Goal: Complete Application Form: Complete application form

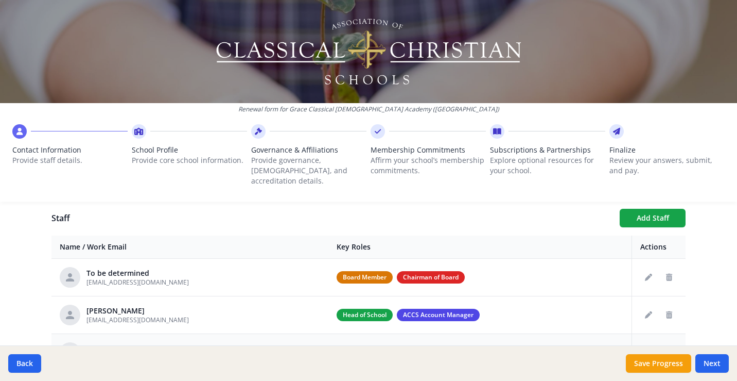
scroll to position [394, 0]
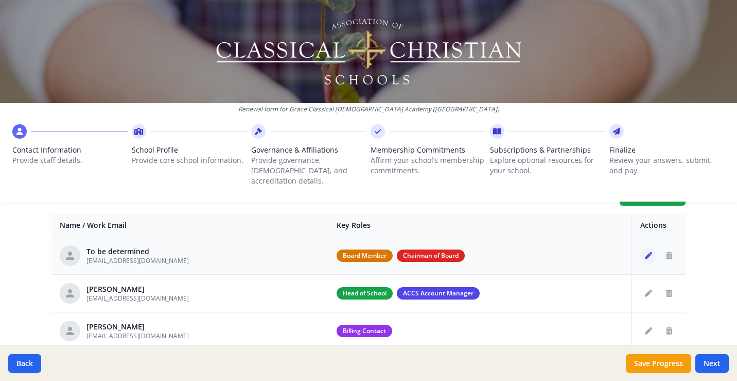
click at [649, 252] on icon "Edit staff" at bounding box center [648, 255] width 7 height 7
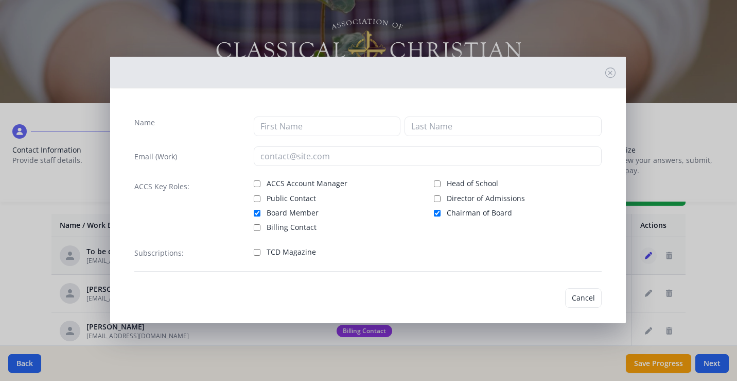
type input "To be"
type input "determined"
type input "[EMAIL_ADDRESS][DOMAIN_NAME]"
checkbox input "true"
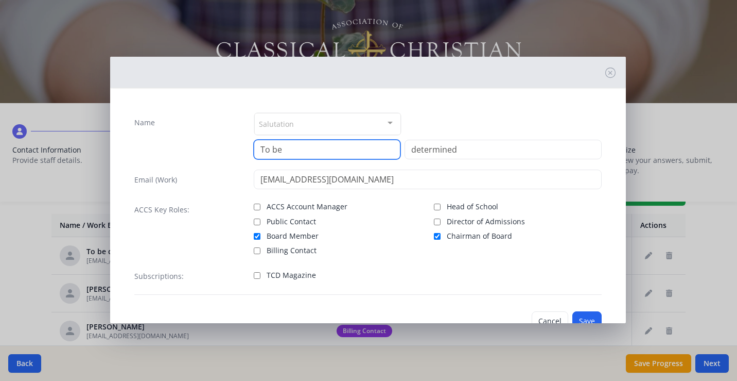
click at [299, 148] on input "To be" at bounding box center [327, 150] width 147 height 20
drag, startPoint x: 291, startPoint y: 151, endPoint x: 250, endPoint y: 141, distance: 42.5
click at [250, 141] on div "Name Salutation Mr. Mrs. Ms. Dr. Rev. Fr. Esq. No elements found. Consider chan…" at bounding box center [368, 135] width 468 height 47
type input "[PERSON_NAME]"
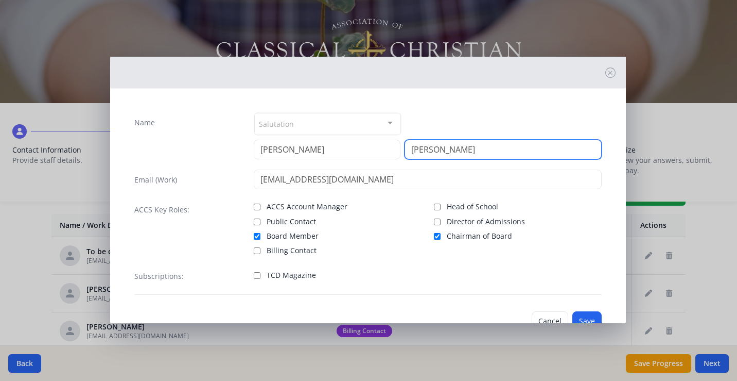
type input "[PERSON_NAME]"
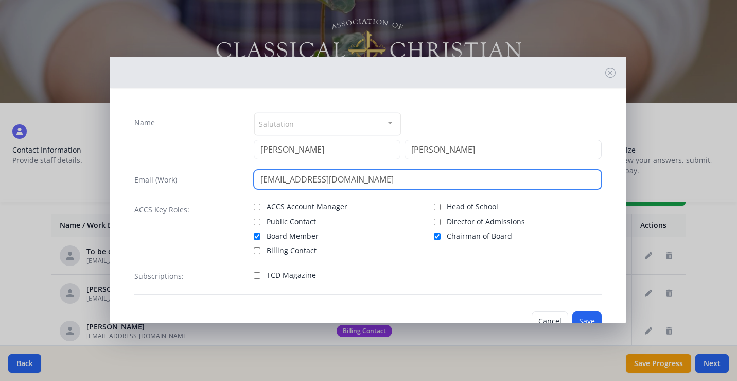
click at [317, 179] on input "[EMAIL_ADDRESS][DOMAIN_NAME]" at bounding box center [428, 179] width 348 height 20
drag, startPoint x: 410, startPoint y: 183, endPoint x: 262, endPoint y: 179, distance: 148.9
click at [262, 179] on input "[EMAIL_ADDRESS][DOMAIN_NAME]" at bounding box center [428, 179] width 348 height 20
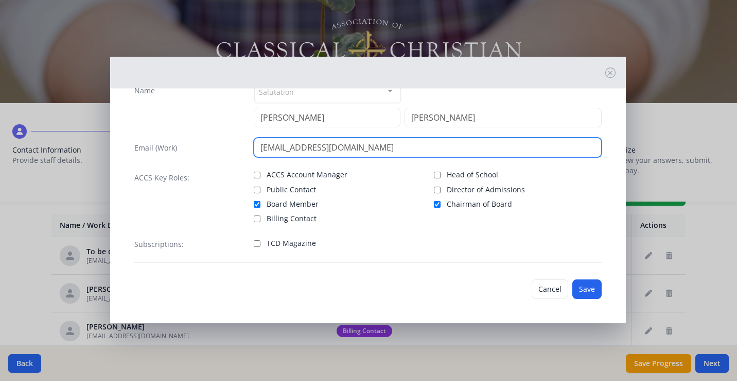
scroll to position [32, 0]
type input "[EMAIL_ADDRESS][DOMAIN_NAME]"
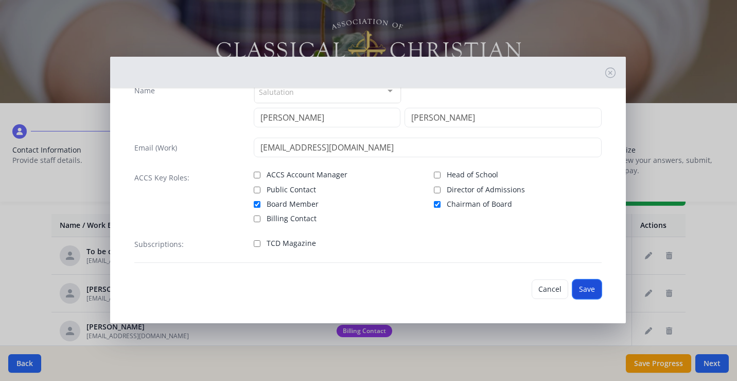
click at [591, 288] on button "Save" at bounding box center [587, 289] width 29 height 20
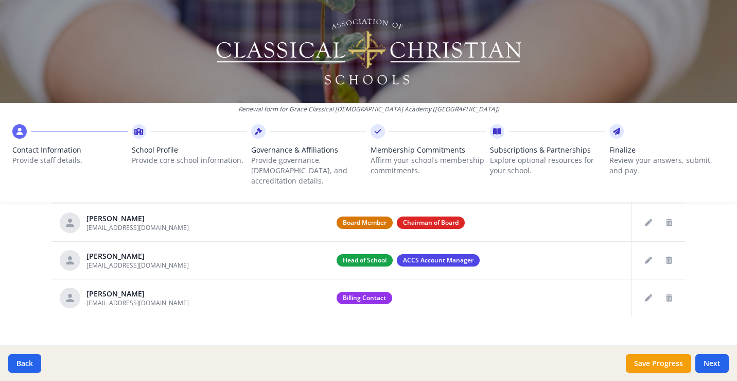
scroll to position [431, 0]
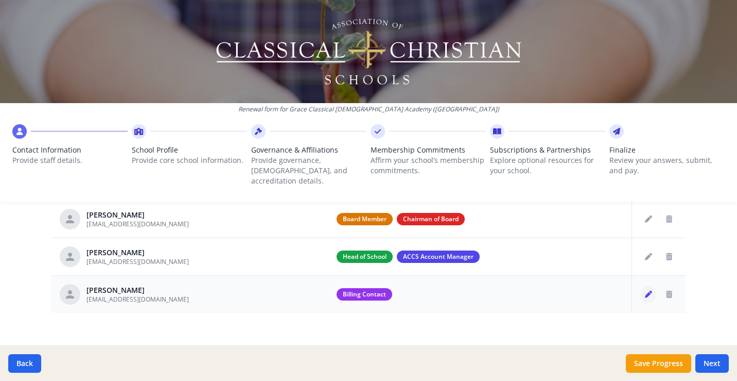
click at [648, 290] on icon "Edit staff" at bounding box center [648, 293] width 7 height 7
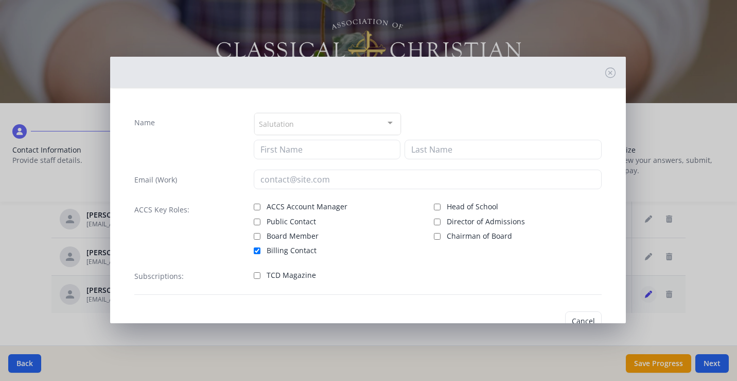
type input "[PERSON_NAME]"
type input "Love"
type input "[EMAIL_ADDRESS][DOMAIN_NAME]"
checkbox input "true"
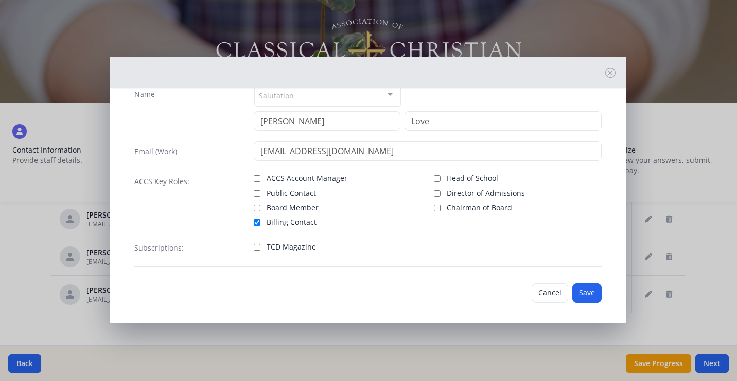
scroll to position [32, 0]
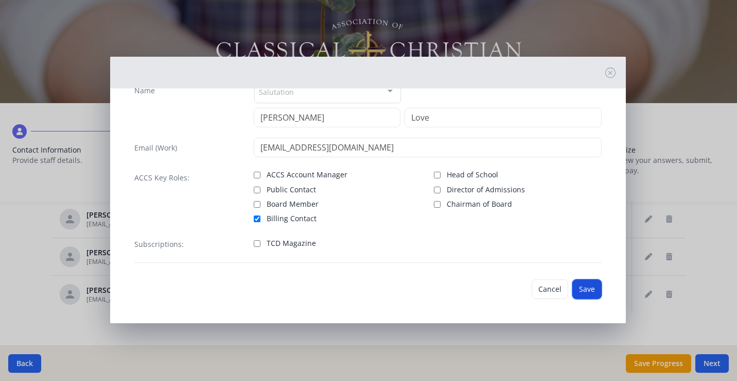
click at [583, 289] on button "Save" at bounding box center [587, 289] width 29 height 20
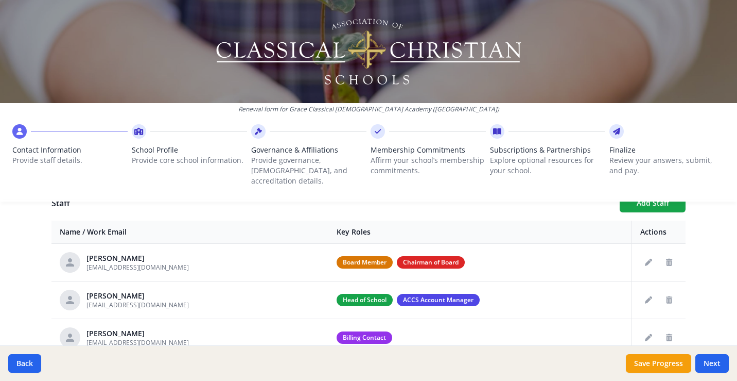
scroll to position [431, 0]
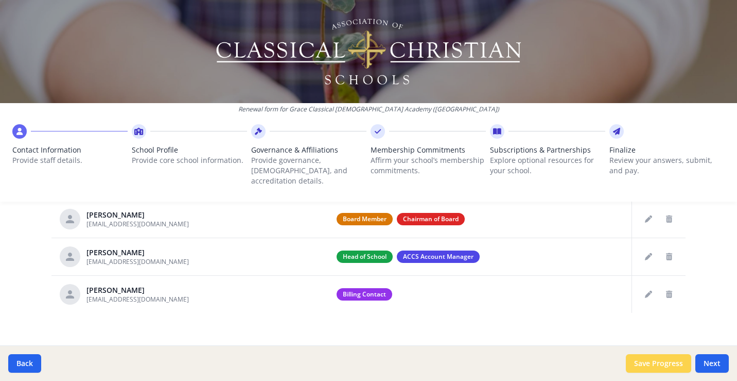
click at [674, 364] on button "Save Progress" at bounding box center [658, 363] width 65 height 19
click at [714, 363] on button "Next" at bounding box center [712, 363] width 33 height 19
type input "[PHONE_NUMBER]"
type input "5"
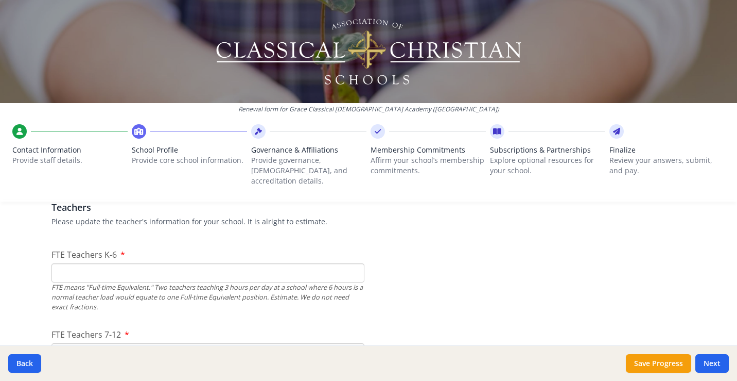
scroll to position [617, 0]
click at [252, 263] on input "FTE Teachers K-6" at bounding box center [207, 271] width 313 height 19
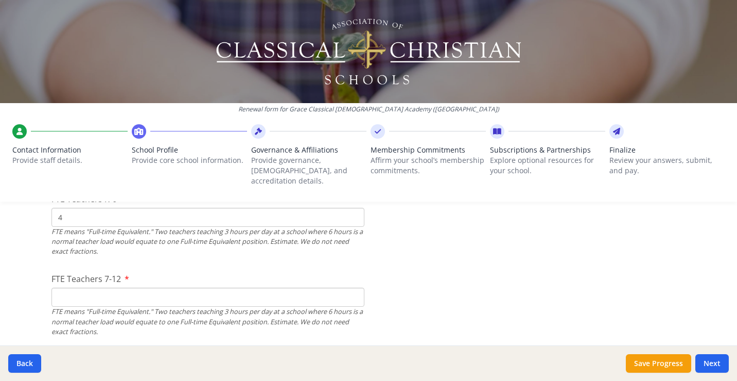
scroll to position [673, 0]
type input "4"
click at [141, 286] on input "FTE Teachers 7-12" at bounding box center [207, 295] width 313 height 19
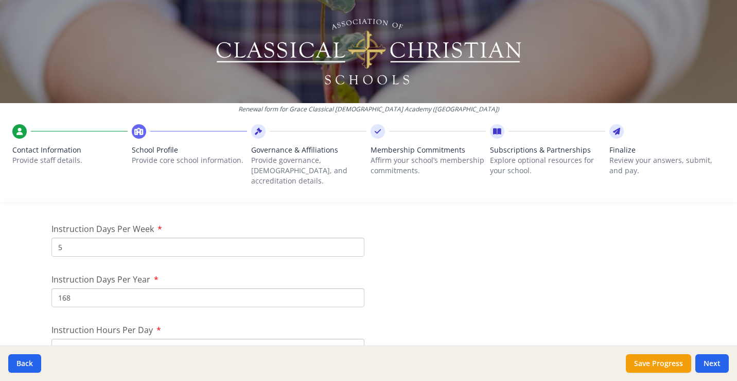
scroll to position [877, 0]
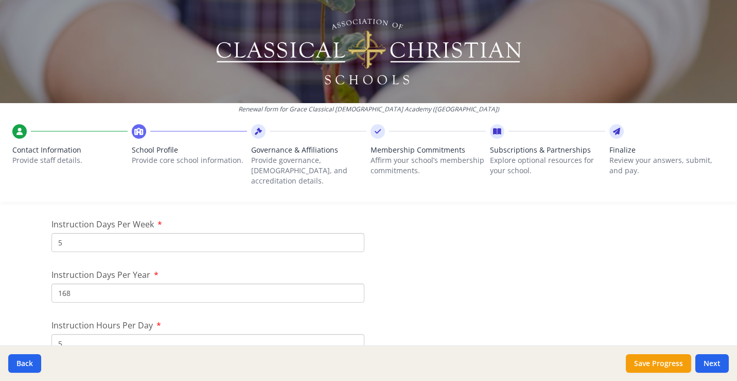
type input "2.5"
click at [78, 284] on input "168" at bounding box center [207, 292] width 313 height 19
type input "169"
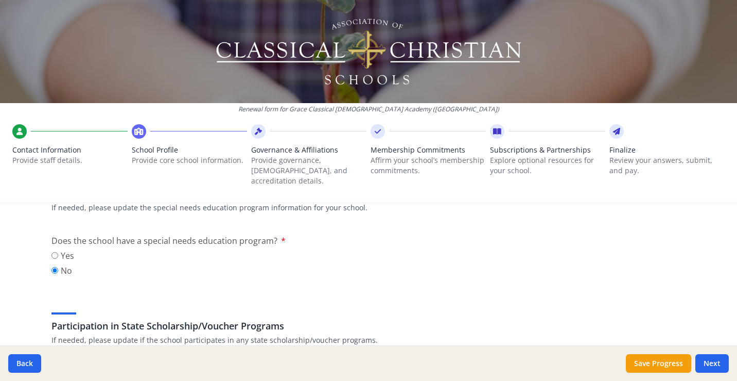
scroll to position [1224, 0]
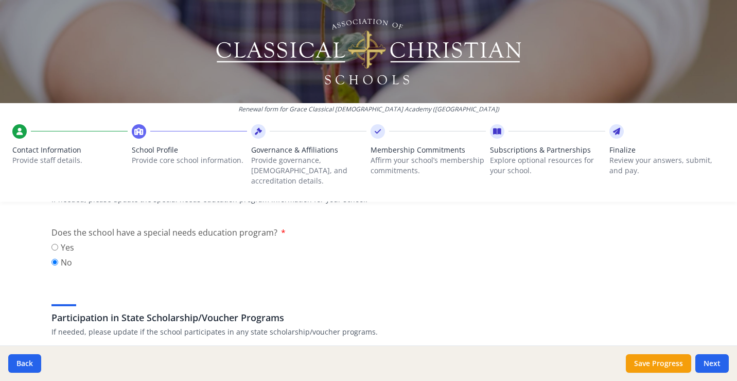
click at [280, 226] on label "Does the school have a special needs education program?" at bounding box center [168, 232] width 234 height 12
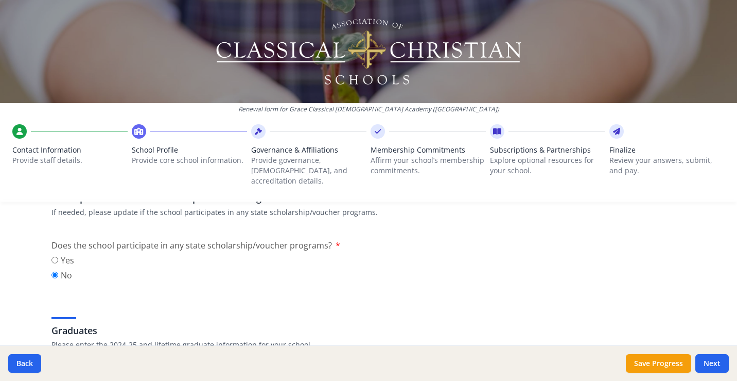
scroll to position [1340, 0]
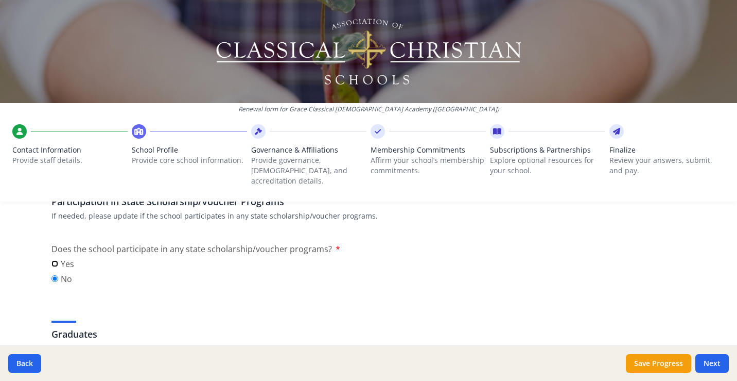
click at [57, 260] on input "Yes" at bounding box center [54, 263] width 7 height 7
radio input "true"
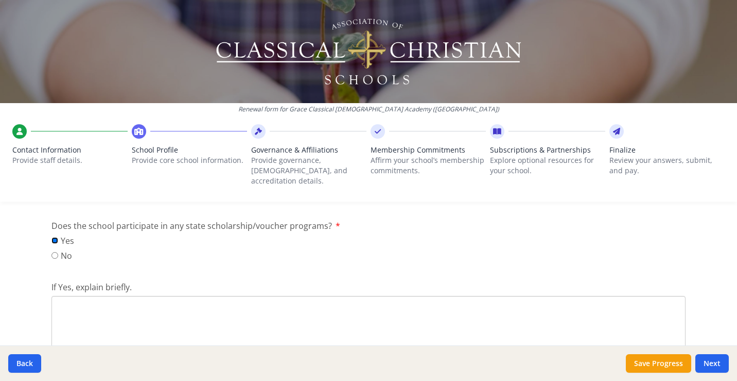
scroll to position [1356, 0]
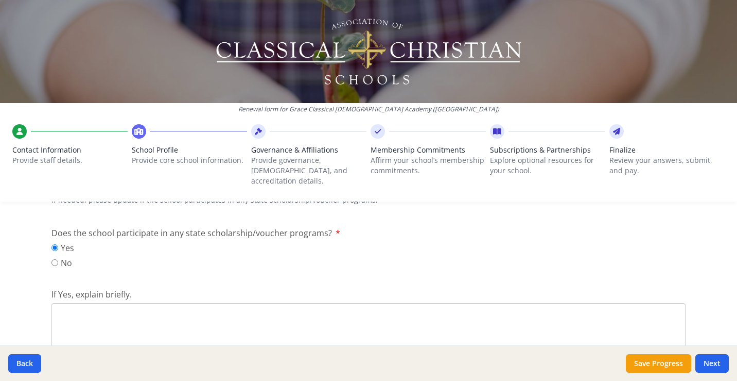
click at [220, 303] on textarea "If Yes, explain briefly." at bounding box center [368, 337] width 634 height 69
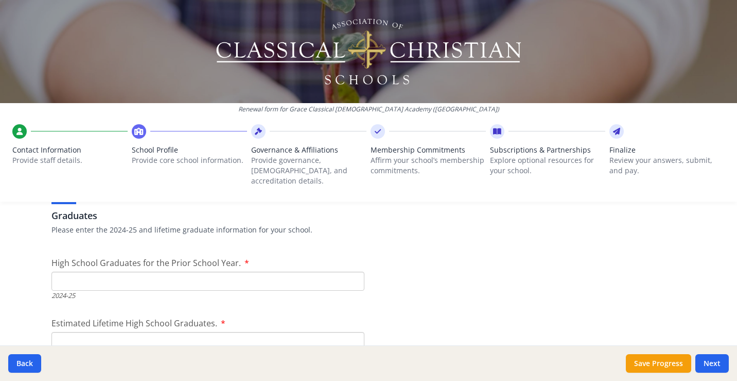
scroll to position [1561, 0]
type textarea "We are an approved service provider for the [US_STATE] School Choice (CHOOSE Ac…"
click at [292, 269] on input "High School Graduates for the Prior School Year." at bounding box center [207, 278] width 313 height 19
type input "0"
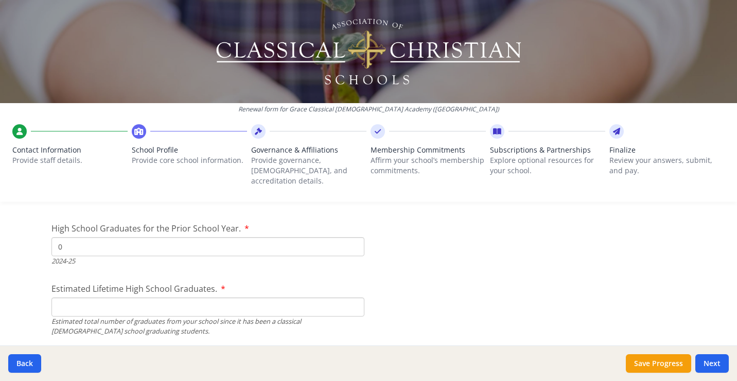
scroll to position [1595, 0]
click at [68, 296] on input "Estimated Lifetime High School Graduates." at bounding box center [207, 305] width 313 height 19
type input "2"
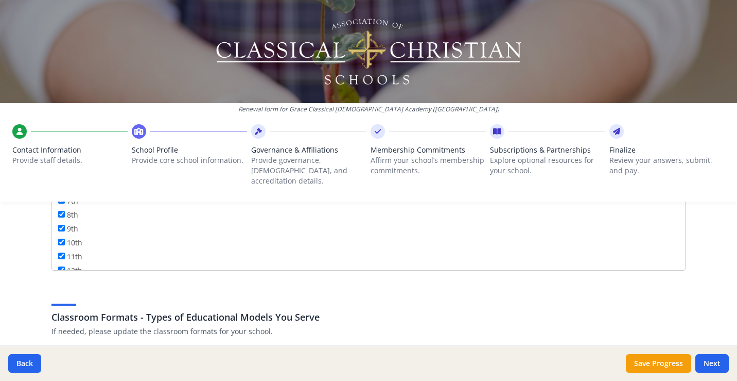
scroll to position [116, 0]
click at [61, 222] on input "9th" at bounding box center [61, 225] width 7 height 7
checkbox input "false"
click at [63, 236] on input "10th" at bounding box center [61, 239] width 7 height 7
checkbox input "false"
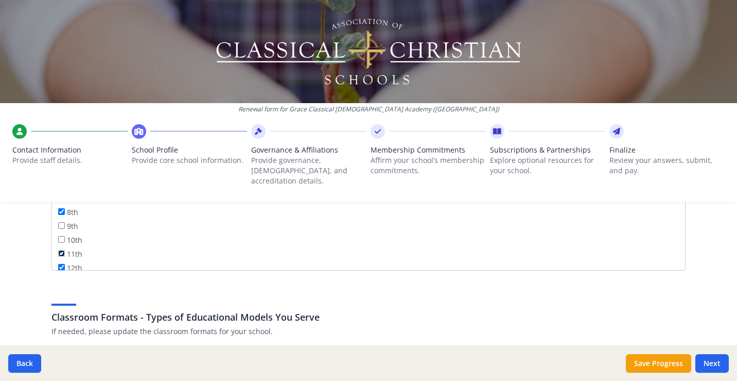
click at [63, 250] on input "11th" at bounding box center [61, 253] width 7 height 7
checkbox input "false"
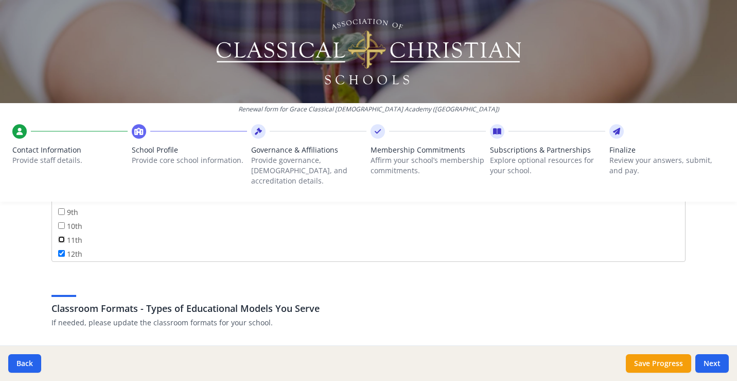
scroll to position [105, 0]
click at [62, 224] on input "9th" at bounding box center [61, 227] width 7 height 7
checkbox input "true"
click at [62, 238] on input "10th" at bounding box center [61, 241] width 7 height 7
checkbox input "true"
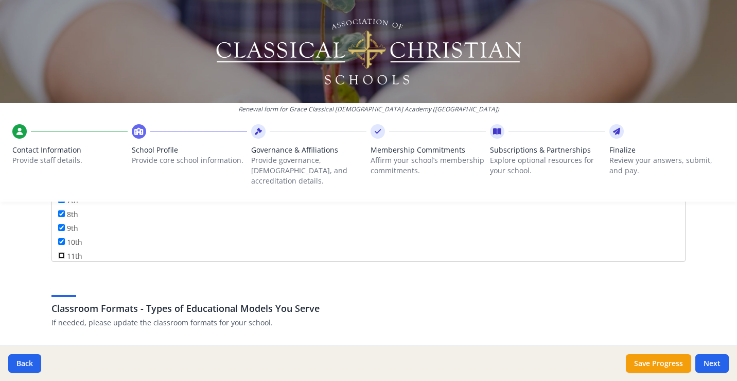
click at [62, 252] on input "11th" at bounding box center [61, 255] width 7 height 7
checkbox input "true"
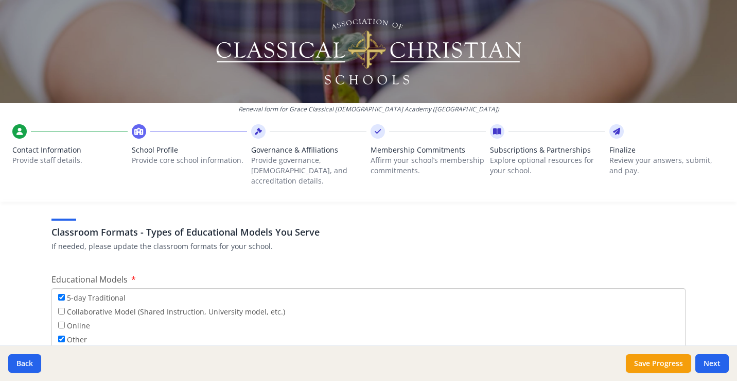
scroll to position [1949, 0]
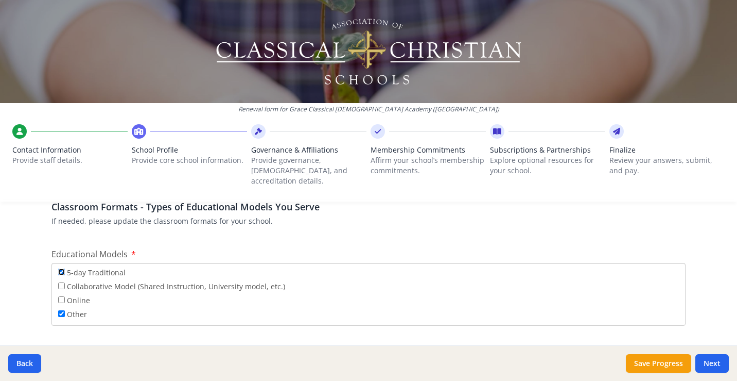
click at [63, 268] on input "5-day Traditional" at bounding box center [61, 271] width 7 height 7
checkbox input "false"
click at [62, 282] on input "Collaborative Model (Shared Instruction, University model, etc.)" at bounding box center [61, 285] width 7 height 7
checkbox input "false"
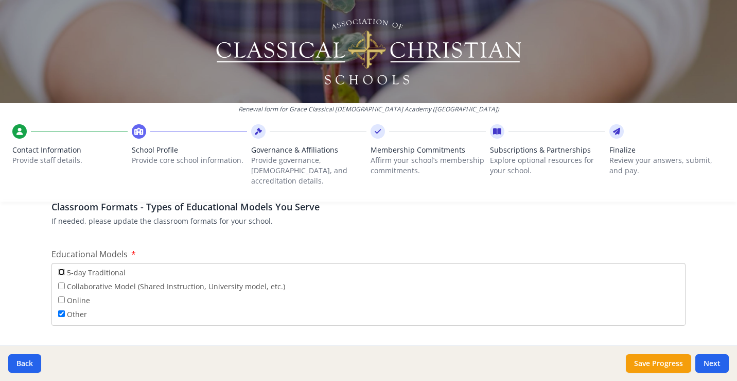
click at [60, 268] on input "5-day Traditional" at bounding box center [61, 271] width 7 height 7
checkbox input "true"
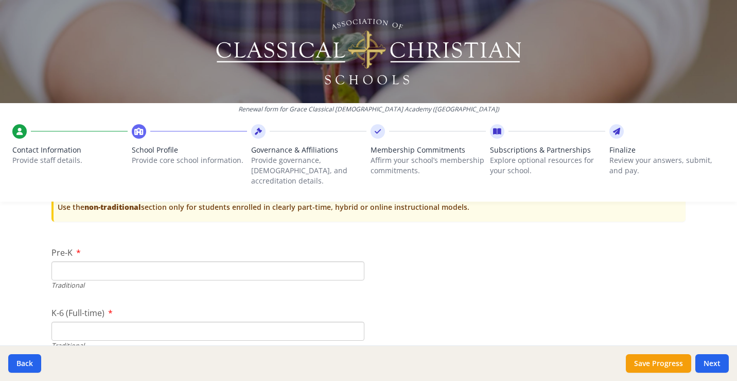
scroll to position [2277, 0]
click at [317, 260] on input "Pre-K" at bounding box center [207, 269] width 313 height 19
type input "0"
click at [218, 320] on input "K-6 (Full-time)" at bounding box center [207, 329] width 313 height 19
type input "26"
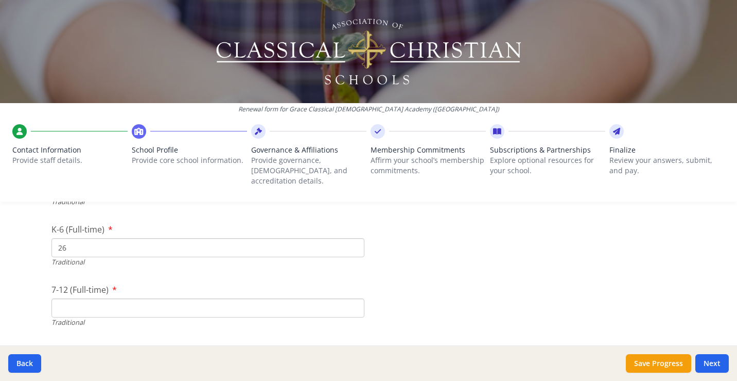
scroll to position [2360, 0]
click at [268, 297] on input "7-12 (Full-time)" at bounding box center [207, 306] width 313 height 19
type input "7"
click at [320, 282] on div "7-12 (Full-time) 7 Traditional" at bounding box center [207, 304] width 313 height 44
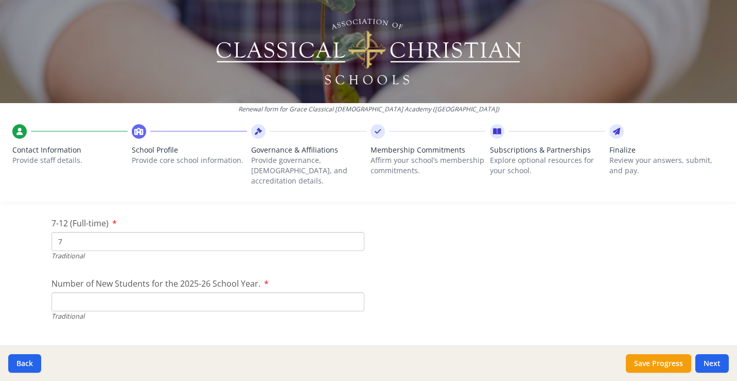
scroll to position [2439, 0]
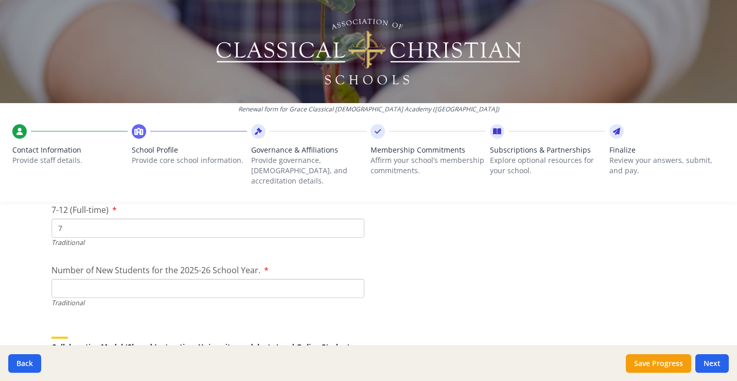
click at [270, 279] on input "Number of New Students for the 2025-26 School Year." at bounding box center [207, 288] width 313 height 19
type input "11"
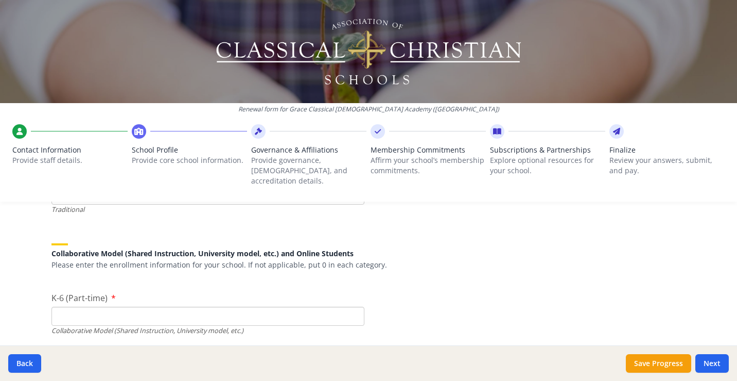
scroll to position [2538, 0]
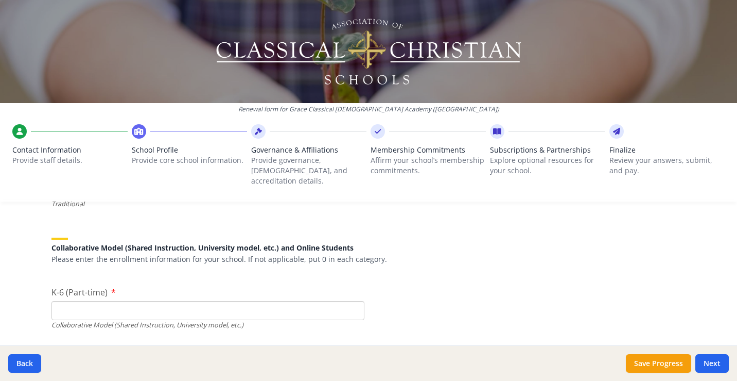
click at [280, 301] on input "K-6 (Part-time)" at bounding box center [207, 310] width 313 height 19
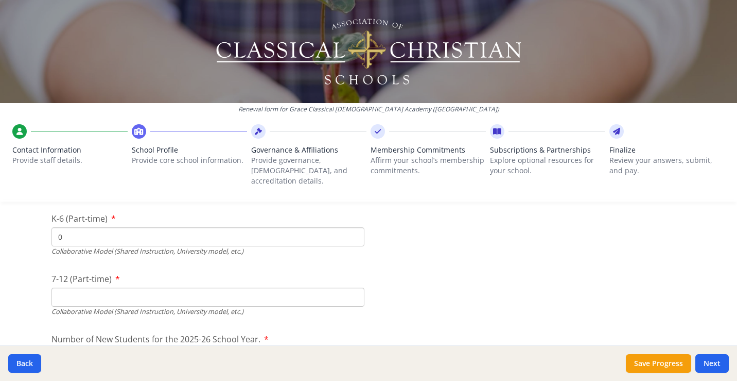
scroll to position [2613, 0]
type input "0"
click at [267, 286] on input "7-12 (Part-time)" at bounding box center [207, 295] width 313 height 19
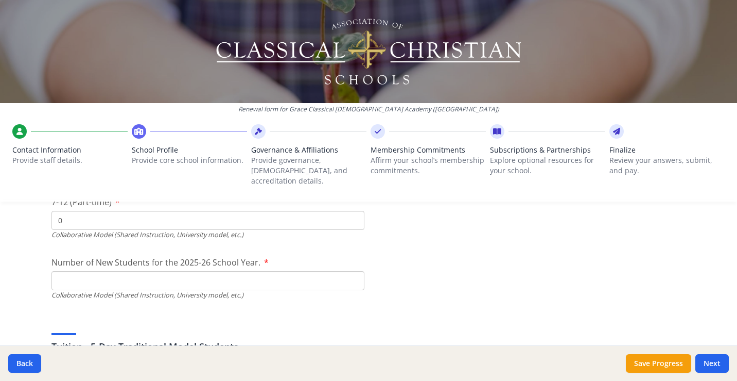
scroll to position [2690, 0]
type input "0"
click at [243, 46] on input "Number of New Students for the 2025-26 School Year." at bounding box center [207, 36] width 313 height 19
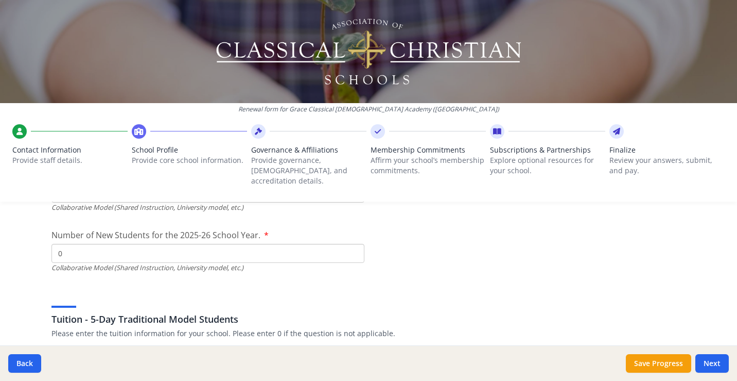
scroll to position [2750, 0]
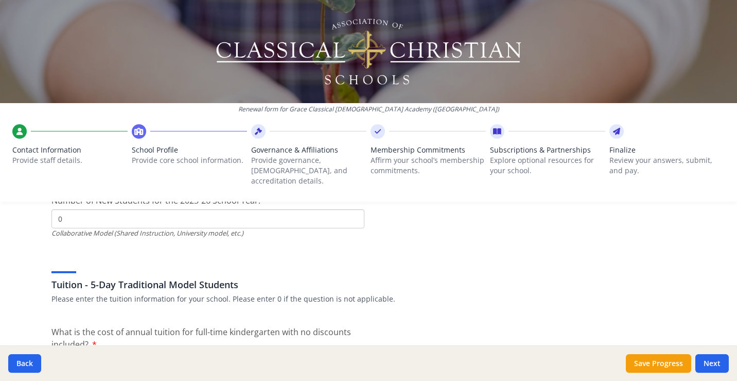
type input "0"
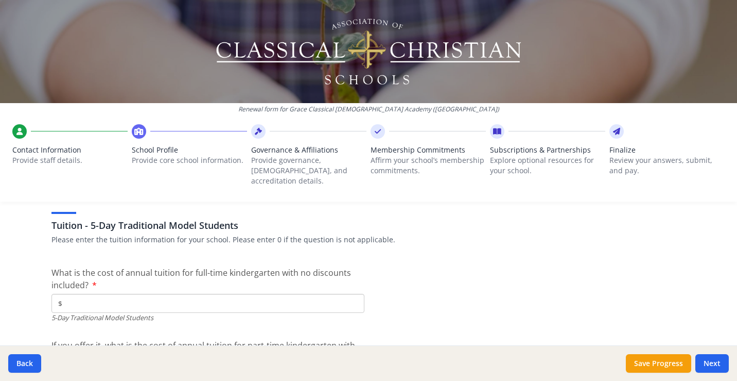
scroll to position [2813, 0]
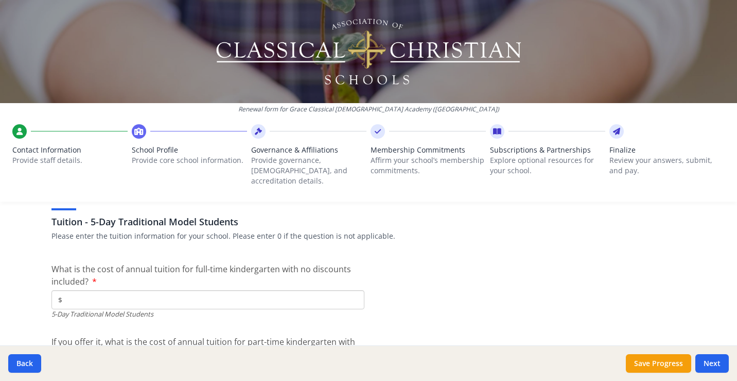
click at [206, 290] on input "$" at bounding box center [207, 299] width 313 height 19
type input "$6 300"
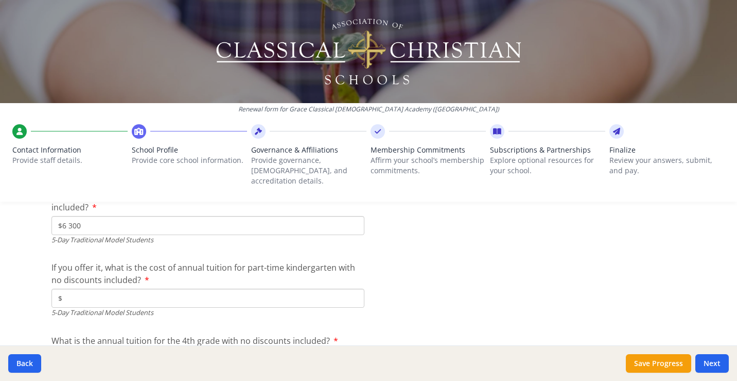
scroll to position [2895, 0]
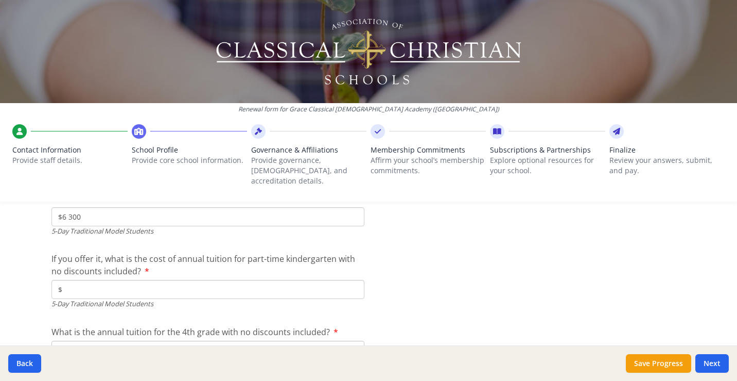
click at [324, 280] on input "$" at bounding box center [207, 289] width 313 height 19
type input "$0"
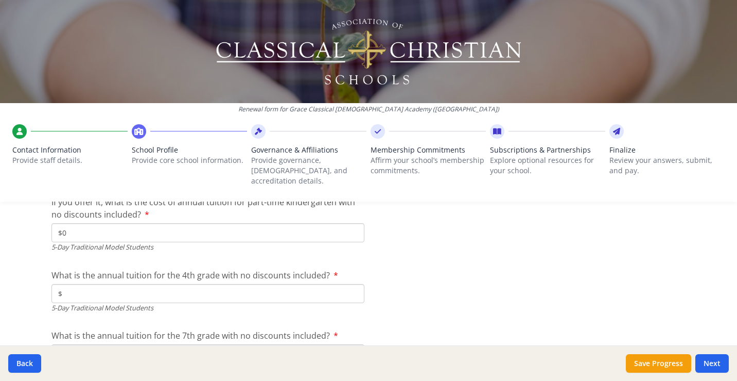
scroll to position [2958, 0]
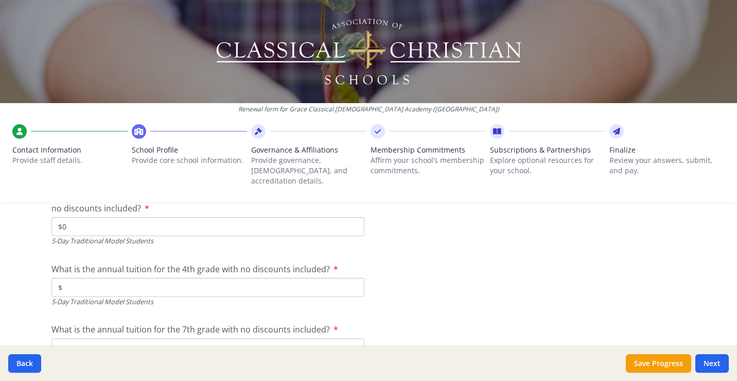
click at [316, 278] on input "$" at bounding box center [207, 287] width 313 height 19
type input "$6 300"
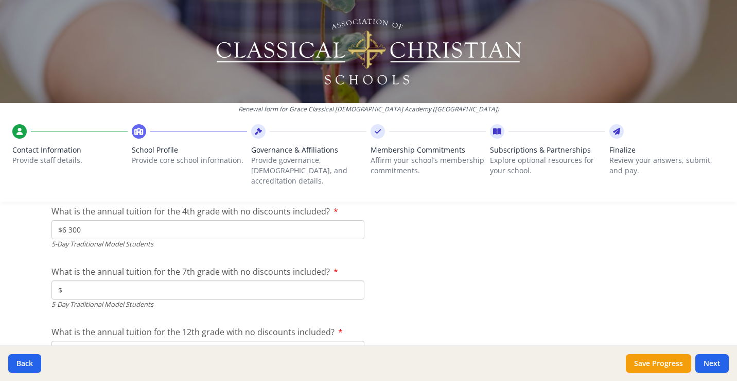
scroll to position [3016, 0]
click at [315, 280] on input "$" at bounding box center [207, 289] width 313 height 19
type input "$6 300"
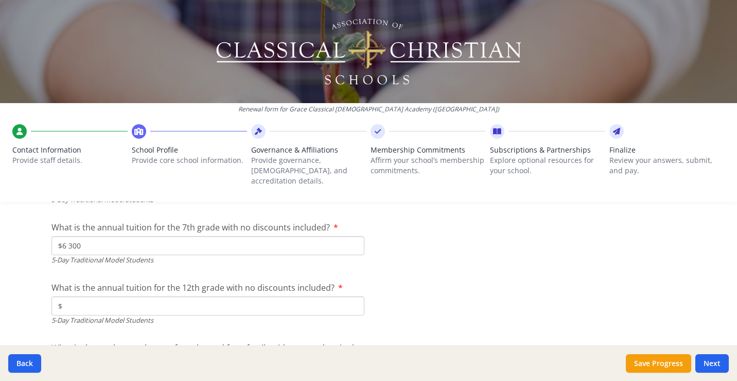
scroll to position [3062, 0]
click at [338, 295] on input "$" at bounding box center [207, 304] width 313 height 19
type input "$6 300"
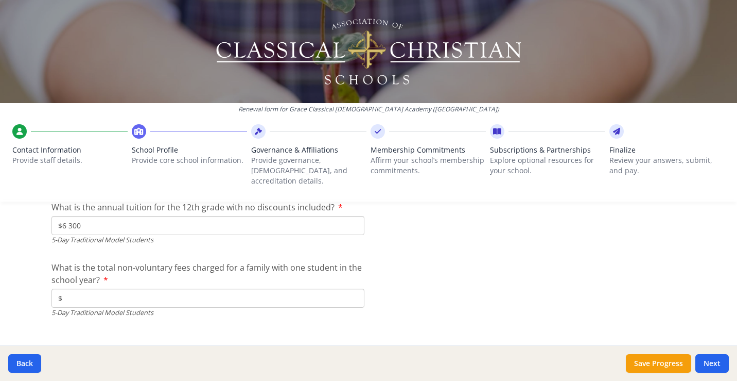
scroll to position [3155, 0]
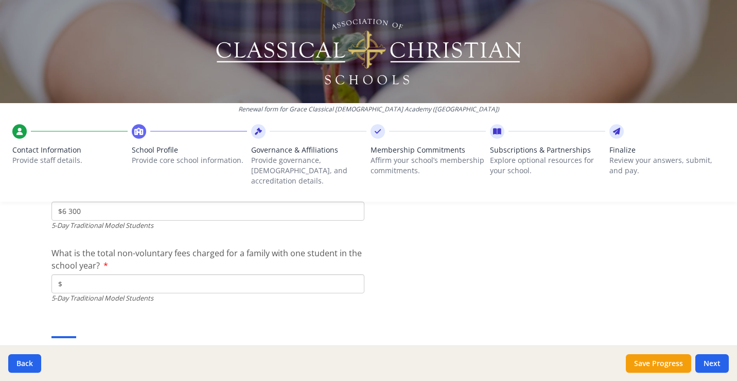
click at [225, 274] on input "$" at bounding box center [207, 283] width 313 height 19
type input "$300"
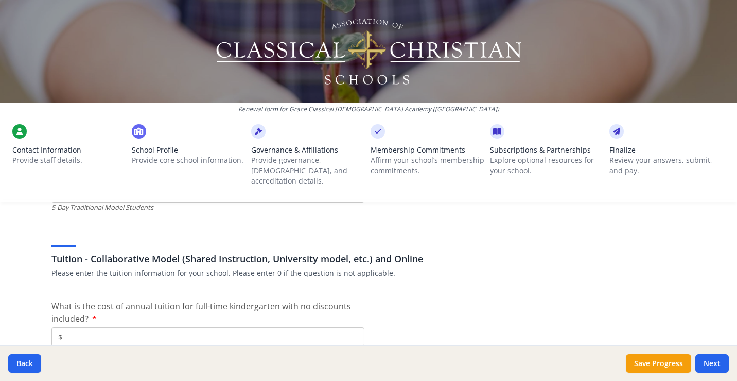
scroll to position [3255, 0]
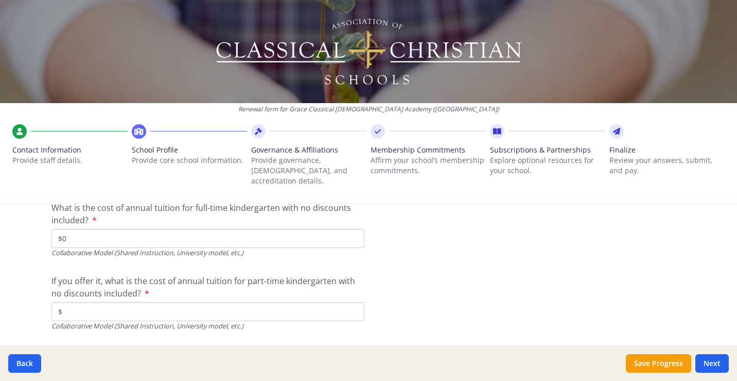
scroll to position [3348, 0]
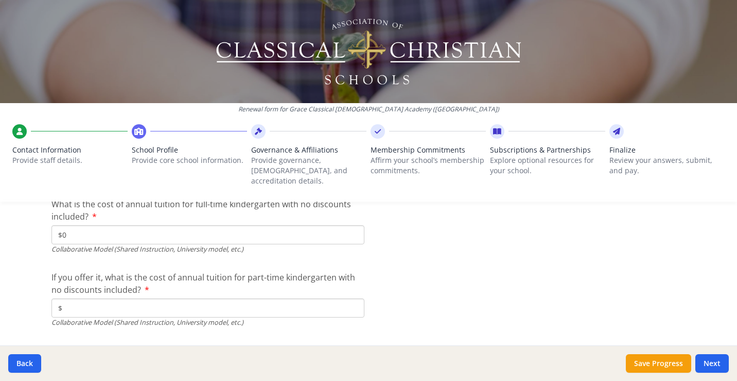
type input "$0"
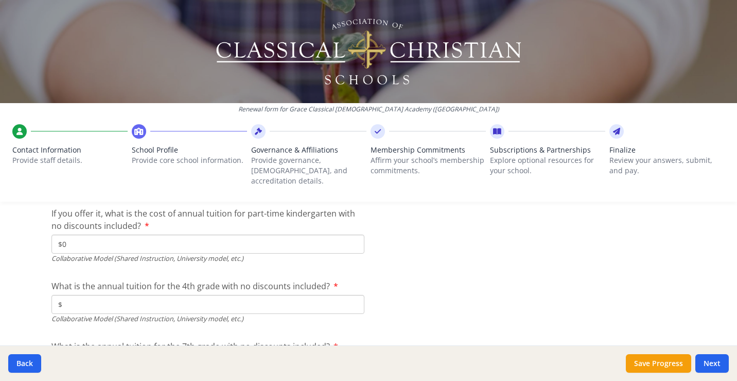
scroll to position [3443, 0]
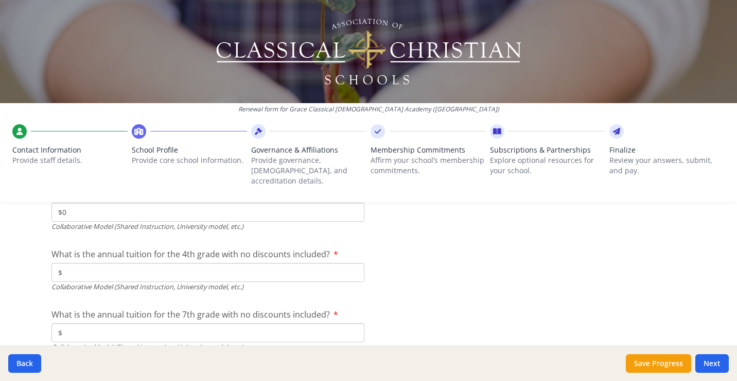
type input "$0"
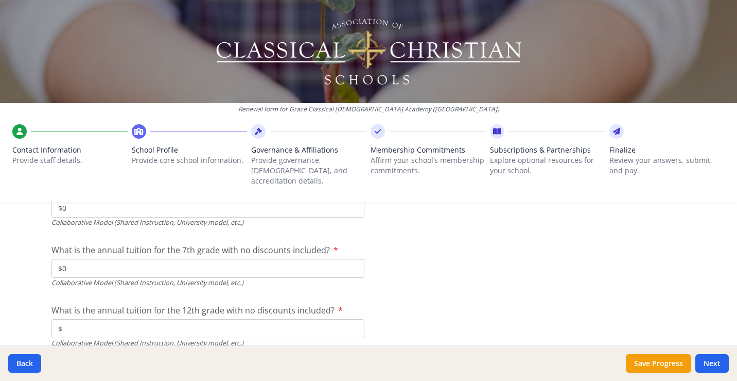
scroll to position [3544, 0]
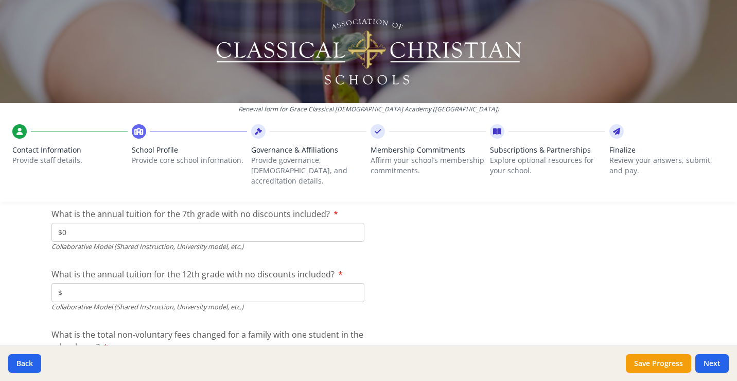
type input "$0"
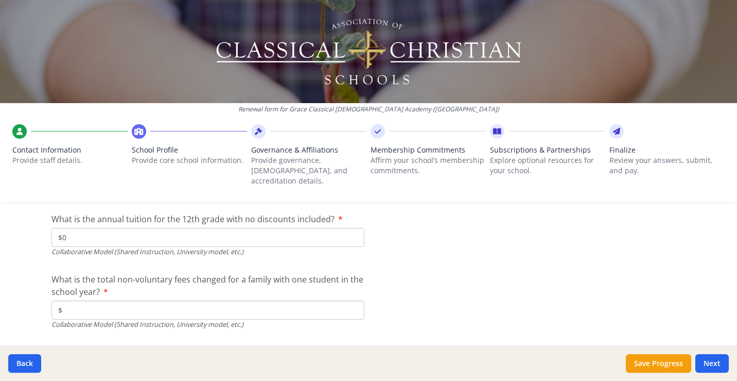
scroll to position [3614, 0]
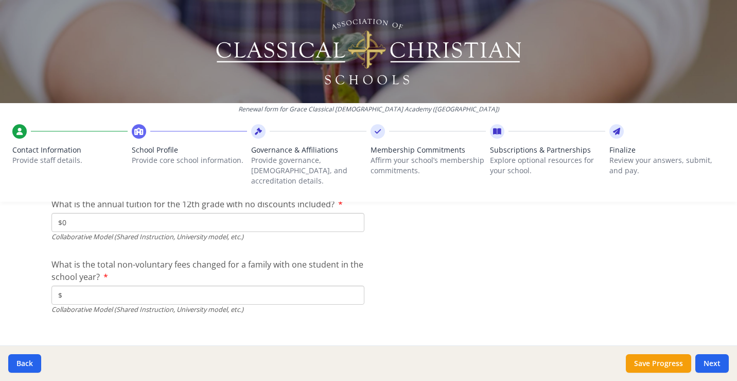
type input "$0"
click at [249, 286] on input "$" at bounding box center [207, 294] width 313 height 19
type input "$0"
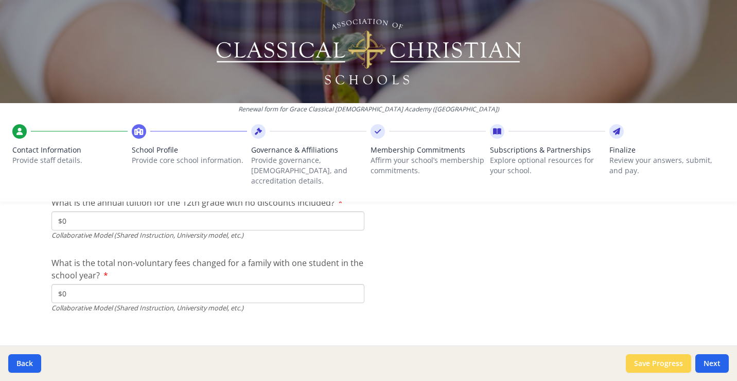
click at [649, 364] on button "Save Progress" at bounding box center [658, 363] width 65 height 19
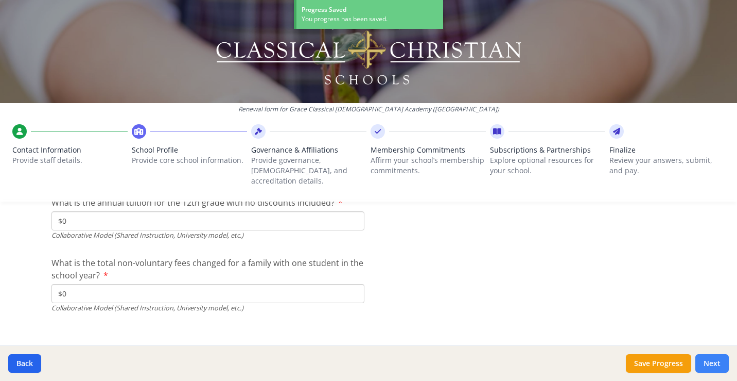
click at [712, 363] on button "Next" at bounding box center [712, 363] width 33 height 19
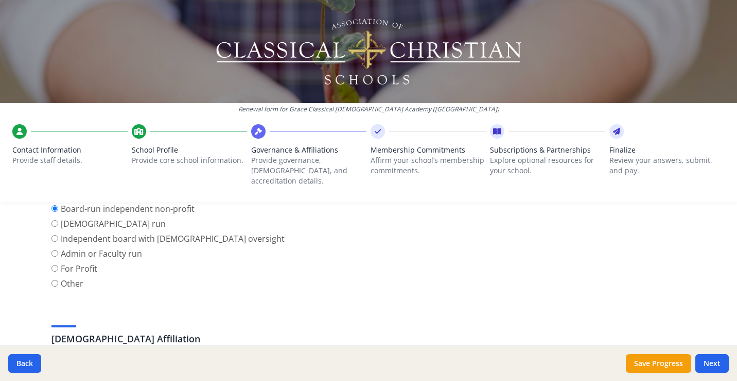
scroll to position [142, 0]
click at [54, 236] on input "Independent board with [DEMOGRAPHIC_DATA] oversight" at bounding box center [54, 239] width 7 height 7
radio input "true"
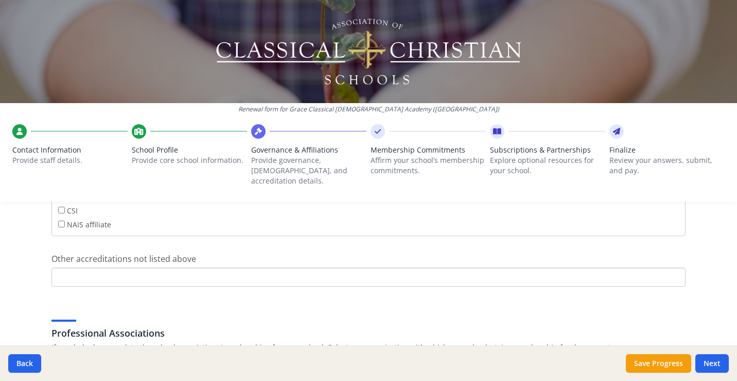
scroll to position [664, 0]
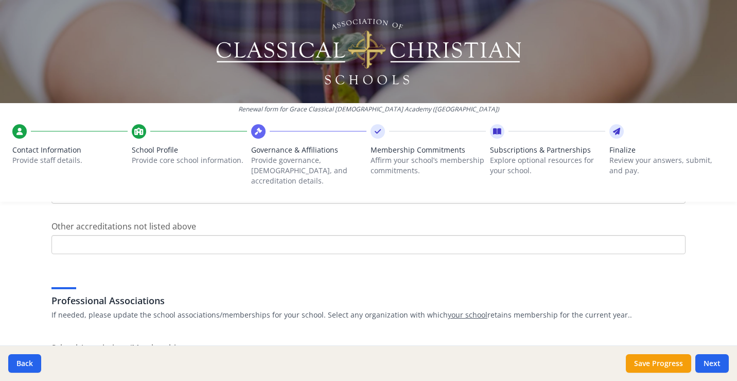
click at [236, 237] on input "Other accreditations not listed above" at bounding box center [368, 244] width 634 height 19
type input "In progress with ACEA, but hopeful to be ACCS soon"
click at [348, 270] on div "Professional Associations If needed, please update the school associations/memb…" at bounding box center [368, 294] width 634 height 49
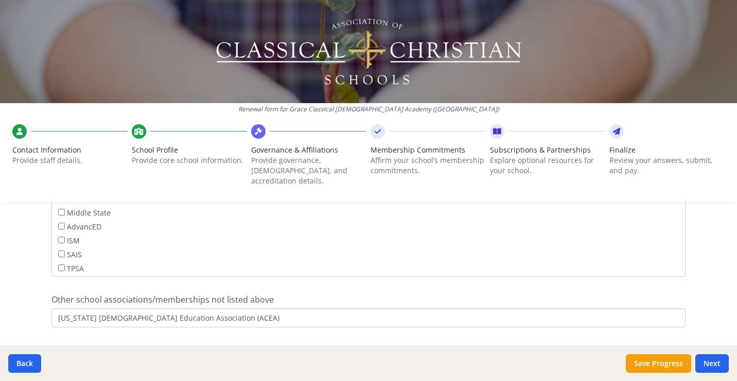
scroll to position [835, 0]
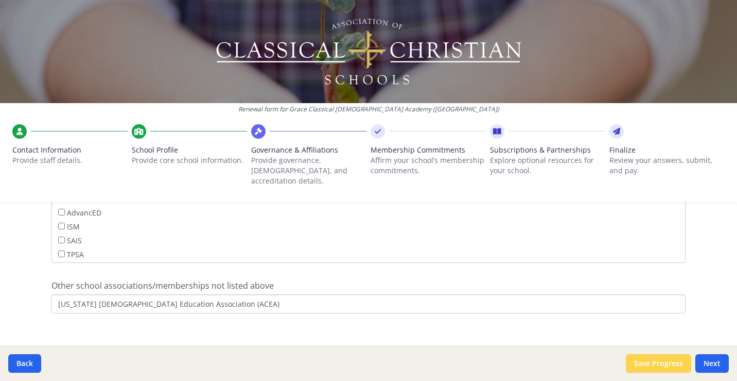
click at [664, 366] on button "Save Progress" at bounding box center [658, 363] width 65 height 19
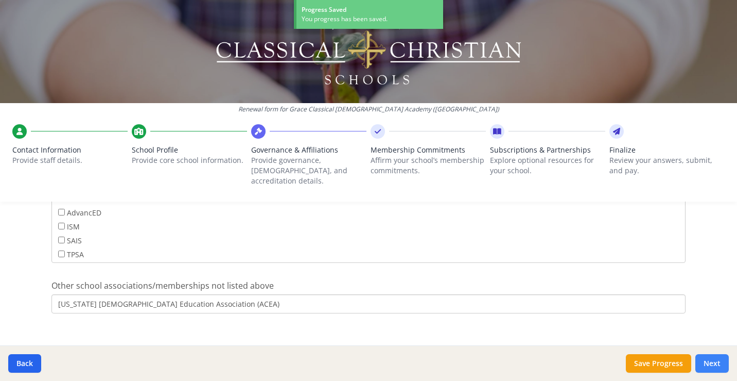
click at [709, 367] on button "Next" at bounding box center [712, 363] width 33 height 19
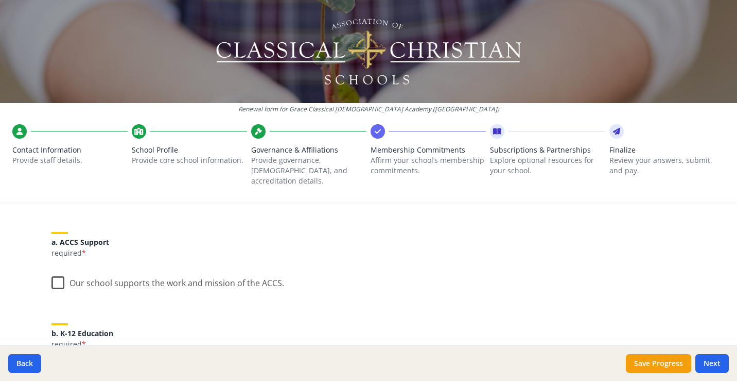
scroll to position [115, 0]
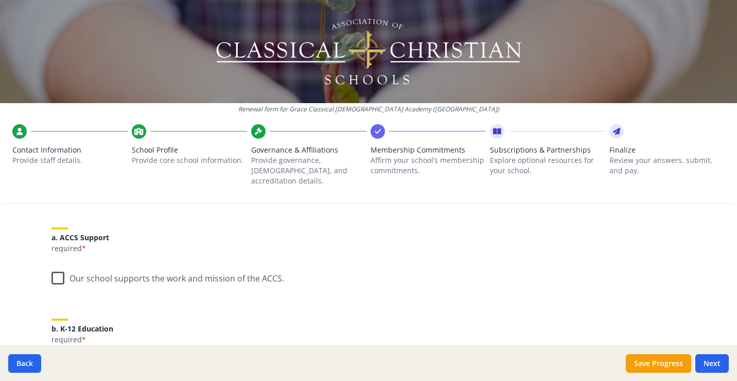
click at [60, 265] on label "Our school supports the work and mission of the ACCS." at bounding box center [167, 276] width 233 height 22
click at [0, 0] on input "Our school supports the work and mission of the ACCS." at bounding box center [0, 0] width 0 height 0
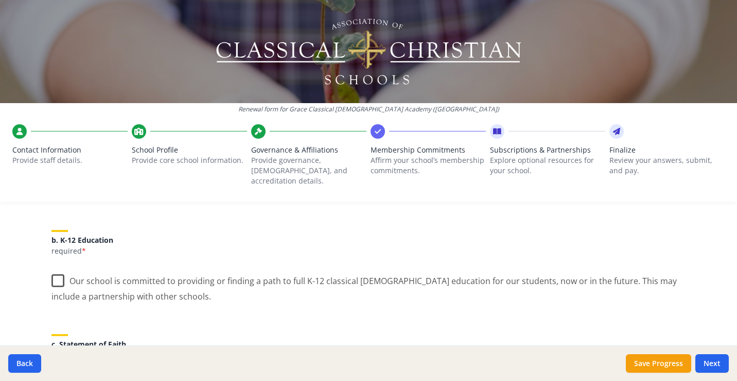
scroll to position [206, 0]
click at [57, 271] on label "Our school is committed to providing or finding a path to full K-12 classical […" at bounding box center [368, 282] width 634 height 35
click at [0, 0] on input "Our school is committed to providing or finding a path to full K-12 classical […" at bounding box center [0, 0] width 0 height 0
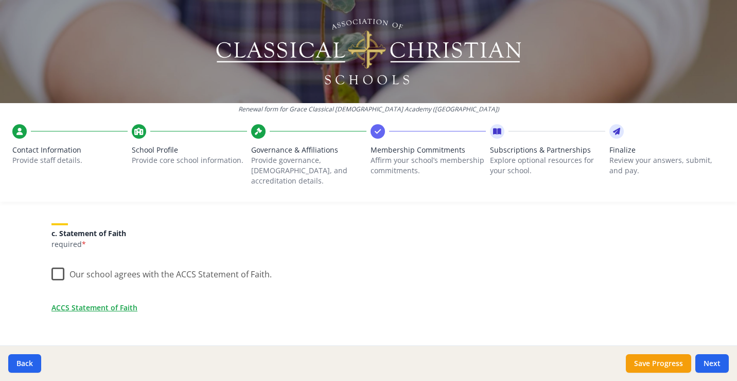
scroll to position [320, 0]
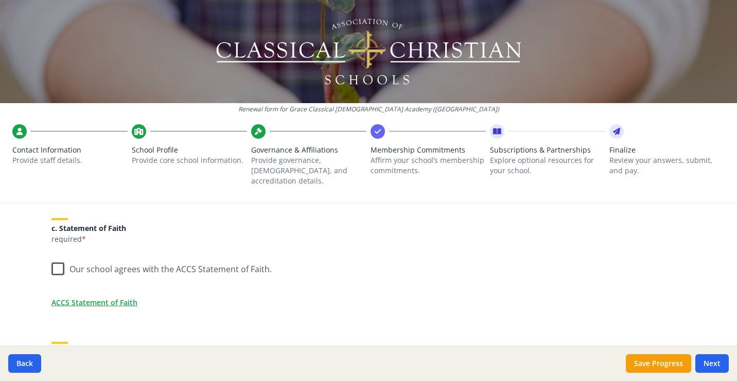
click at [60, 256] on label "Our school agrees with the ACCS Statement of Faith." at bounding box center [161, 266] width 220 height 22
click at [0, 0] on input "Our school agrees with the ACCS Statement of Faith." at bounding box center [0, 0] width 0 height 0
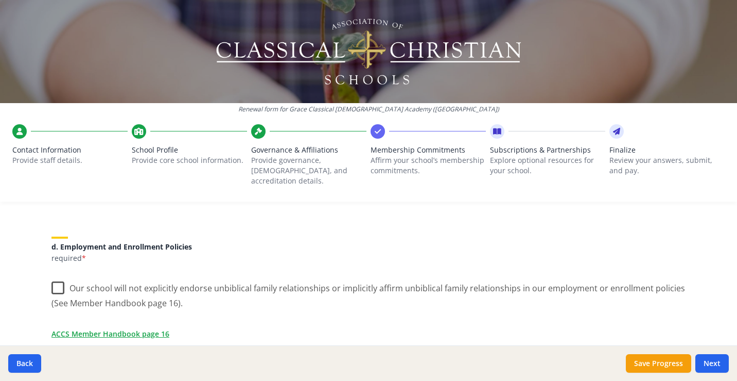
scroll to position [428, 0]
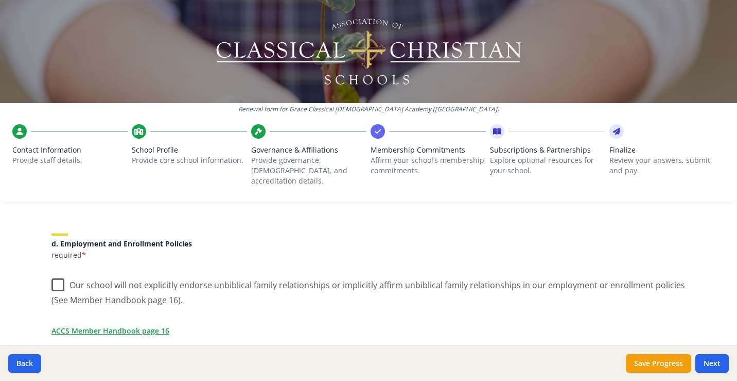
click at [59, 273] on label "Our school will not explicitly endorse unbiblical family relationships or impli…" at bounding box center [368, 288] width 634 height 35
click at [0, 0] on input "Our school will not explicitly endorse unbiblical family relationships or impli…" at bounding box center [0, 0] width 0 height 0
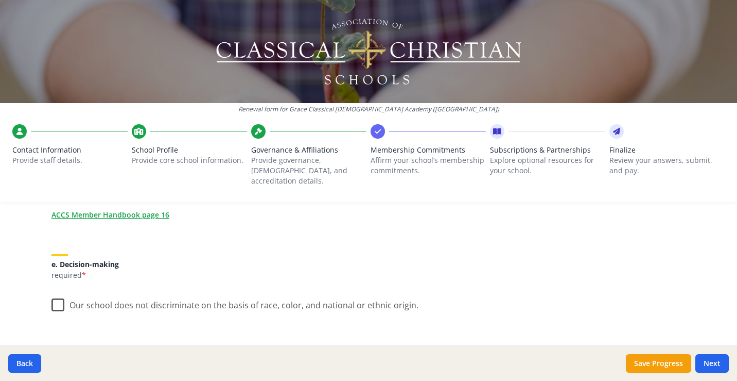
scroll to position [545, 0]
click at [57, 294] on label "Our school does not discriminate on the basis of race, color, and national or e…" at bounding box center [234, 301] width 367 height 22
click at [0, 0] on input "Our school does not discriminate on the basis of race, color, and national or e…" at bounding box center [0, 0] width 0 height 0
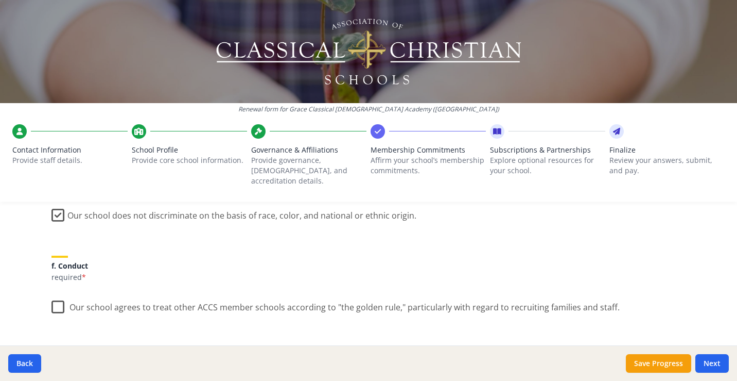
scroll to position [692, 0]
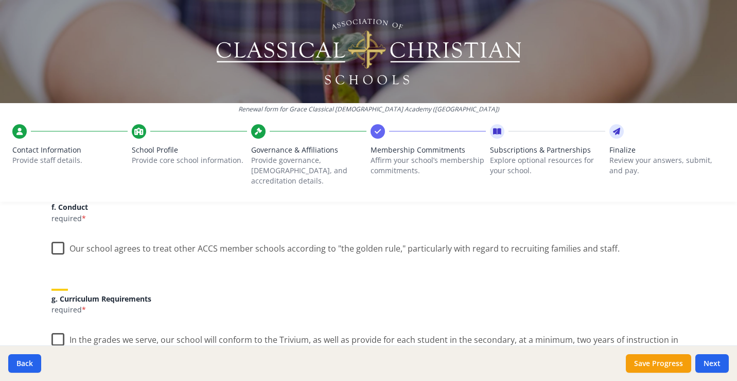
click at [58, 237] on label "Our school agrees to treat other ACCS member schools according to "the golden r…" at bounding box center [335, 246] width 568 height 22
click at [0, 0] on input "Our school agrees to treat other ACCS member schools according to "the golden r…" at bounding box center [0, 0] width 0 height 0
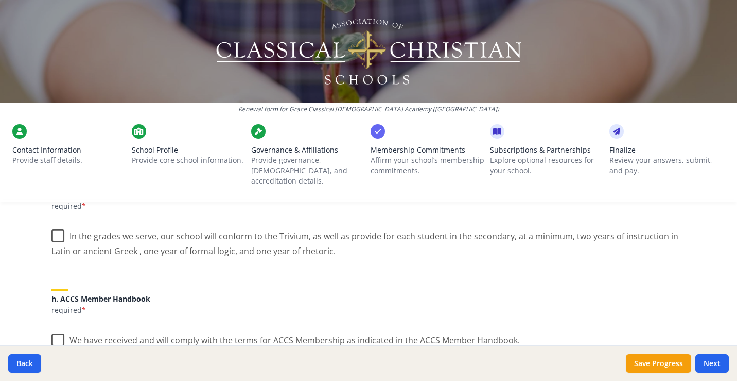
scroll to position [800, 0]
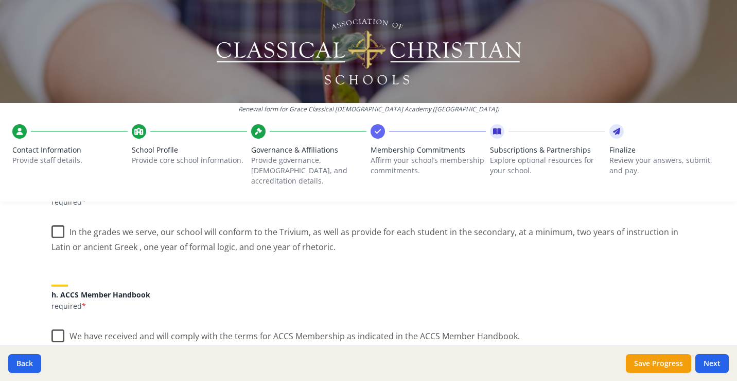
click at [57, 225] on label "In the grades we serve, our school will conform to the Trivium, as well as prov…" at bounding box center [368, 235] width 634 height 35
click at [0, 0] on input "In the grades we serve, our school will conform to the Trivium, as well as prov…" at bounding box center [0, 0] width 0 height 0
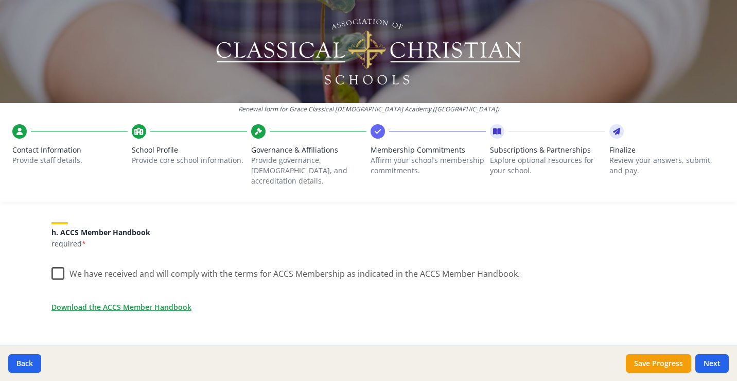
scroll to position [863, 0]
click at [60, 259] on label "We have received and will comply with the terms for ACCS Membership as indicate…" at bounding box center [285, 270] width 469 height 22
click at [0, 0] on input "We have received and will comply with the terms for ACCS Membership as indicate…" at bounding box center [0, 0] width 0 height 0
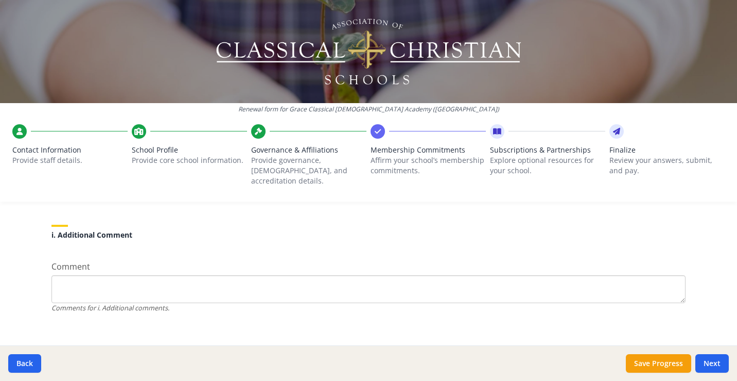
scroll to position [985, 0]
click at [652, 364] on button "Save Progress" at bounding box center [658, 363] width 65 height 19
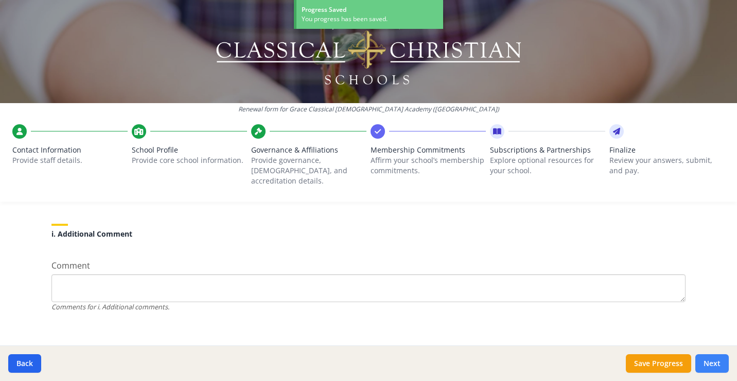
click at [712, 364] on button "Next" at bounding box center [712, 363] width 33 height 19
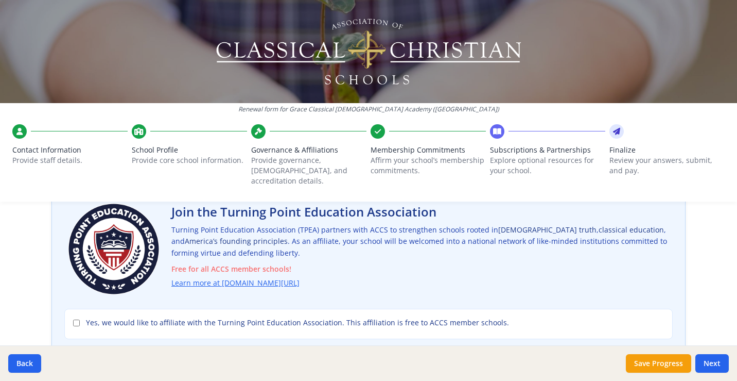
scroll to position [65, 0]
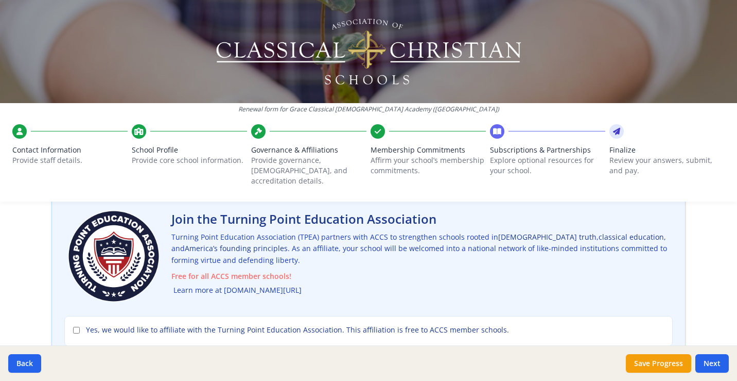
click at [274, 284] on link "Learn more at [DOMAIN_NAME][URL]" at bounding box center [238, 290] width 128 height 12
click at [75, 326] on input "Yes, we would like to affiliate with the Turning Point Education Association. T…" at bounding box center [76, 329] width 7 height 7
checkbox input "true"
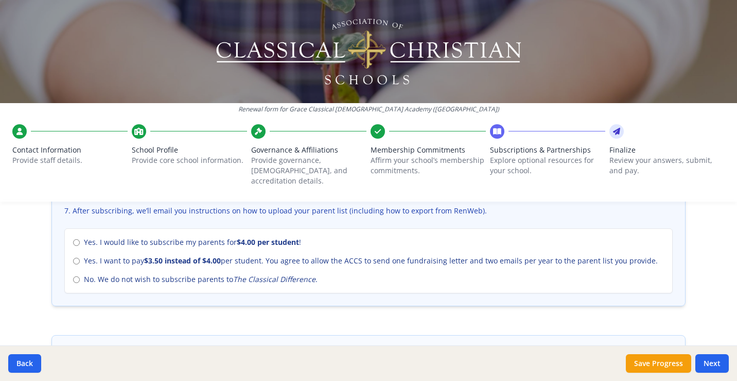
scroll to position [463, 0]
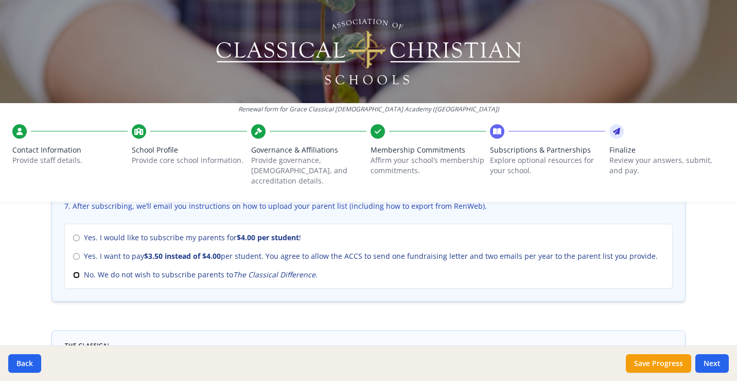
click at [76, 271] on input "No. We do not wish to subscribe parents to The Classical Difference ." at bounding box center [76, 274] width 7 height 7
radio input "true"
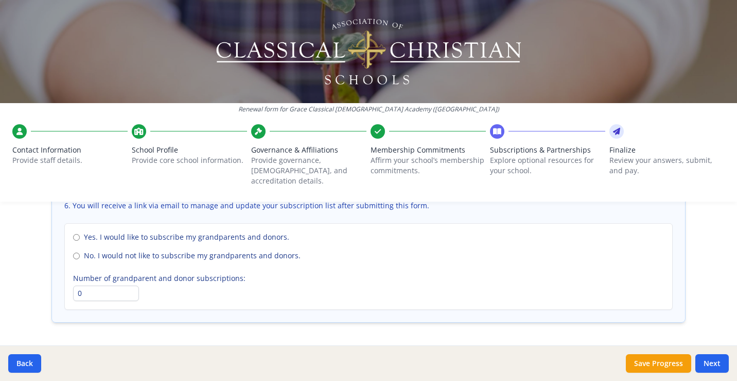
scroll to position [796, 0]
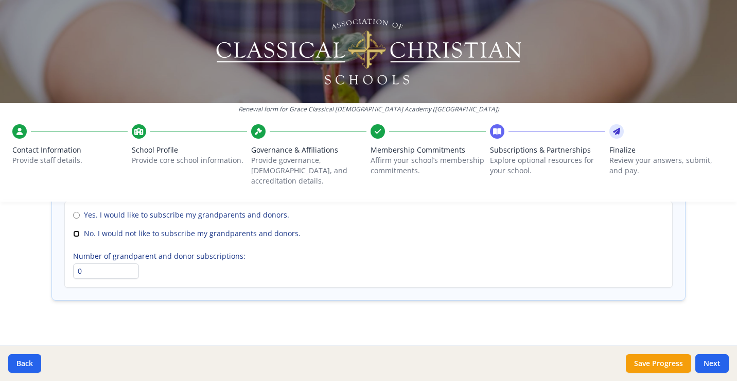
click at [77, 230] on input "No. I would not like to subscribe my grandparents and donors." at bounding box center [76, 233] width 7 height 7
radio input "true"
click at [660, 364] on button "Save Progress" at bounding box center [658, 363] width 65 height 19
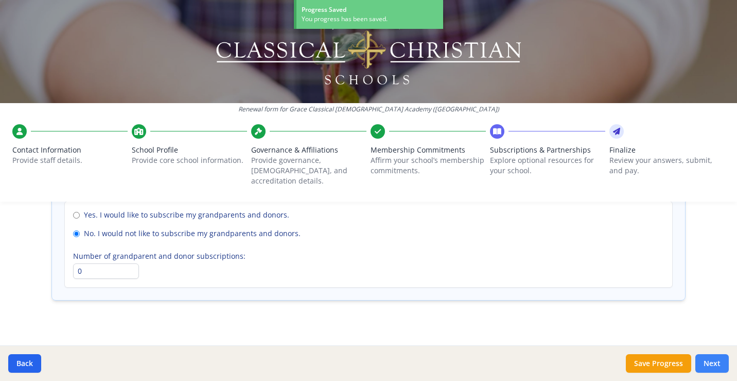
click at [716, 363] on button "Next" at bounding box center [712, 363] width 33 height 19
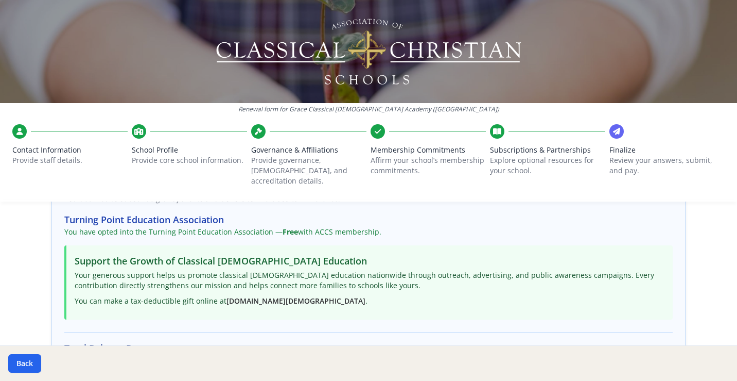
scroll to position [188, 0]
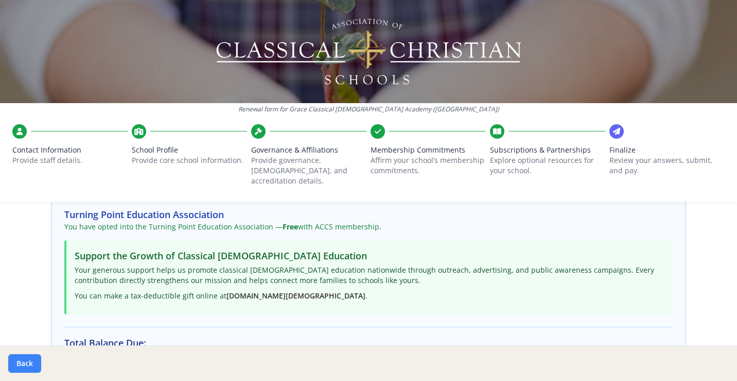
click at [24, 365] on button "Back" at bounding box center [24, 363] width 33 height 19
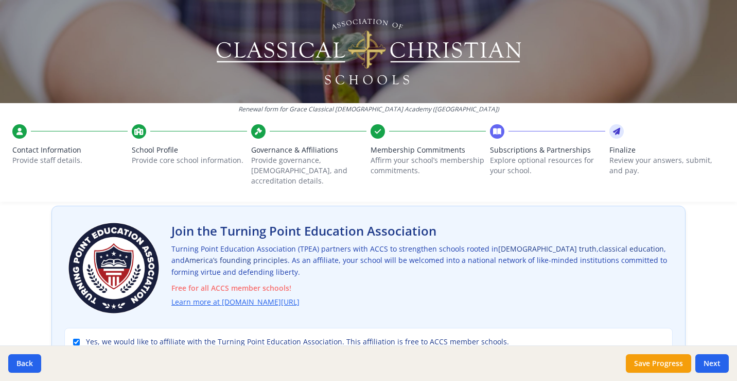
scroll to position [79, 0]
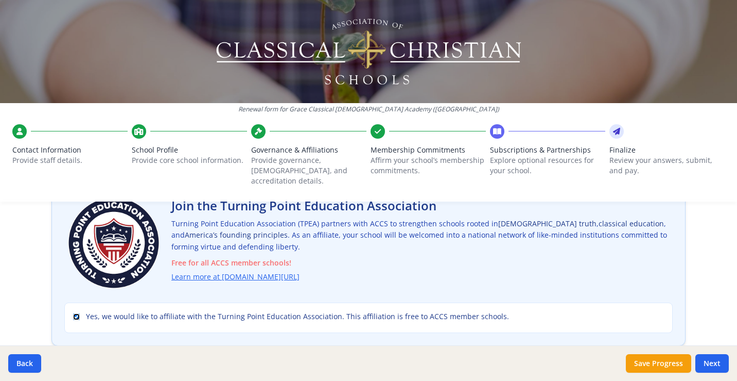
click at [78, 313] on input "Yes, we would like to affiliate with the Turning Point Education Association. T…" at bounding box center [76, 316] width 7 height 7
click at [654, 363] on button "Save Progress" at bounding box center [658, 363] width 65 height 19
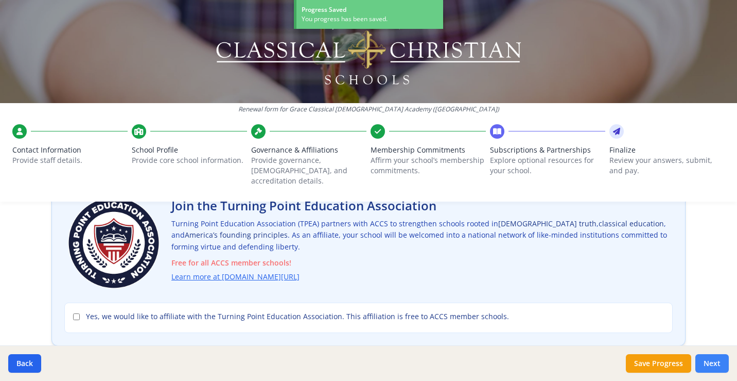
click at [709, 367] on button "Next" at bounding box center [712, 363] width 33 height 19
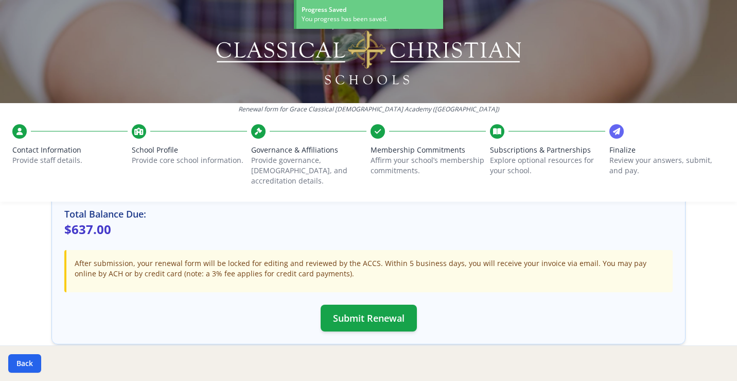
scroll to position [324, 0]
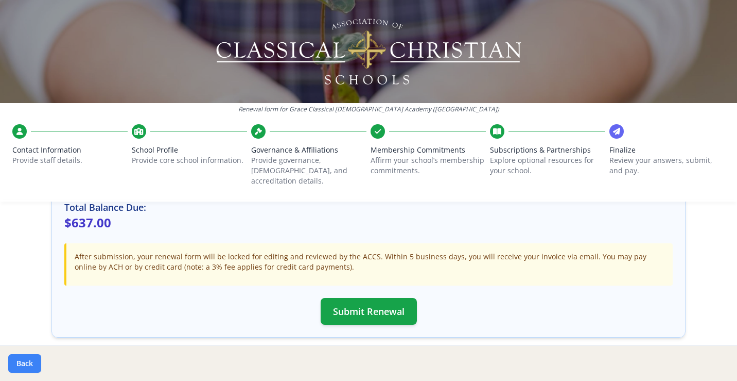
click at [32, 361] on button "Back" at bounding box center [24, 363] width 33 height 19
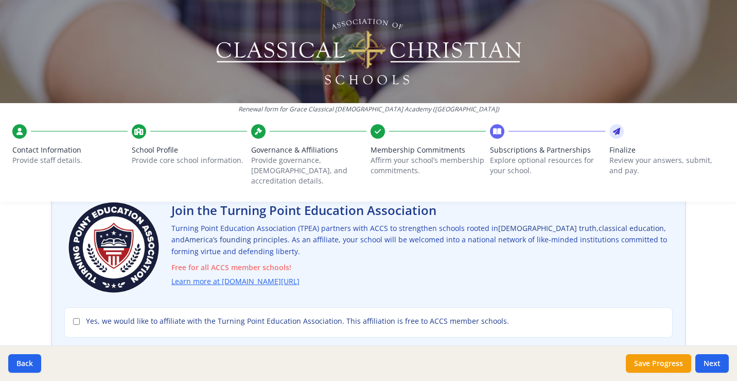
scroll to position [118, 0]
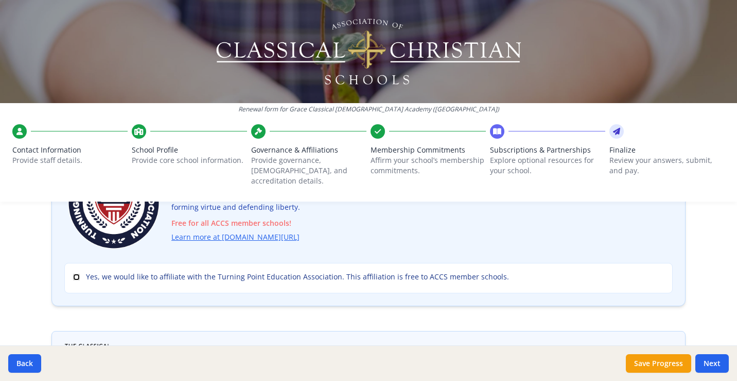
click at [77, 273] on input "Yes, we would like to affiliate with the Turning Point Education Association. T…" at bounding box center [76, 276] width 7 height 7
checkbox input "true"
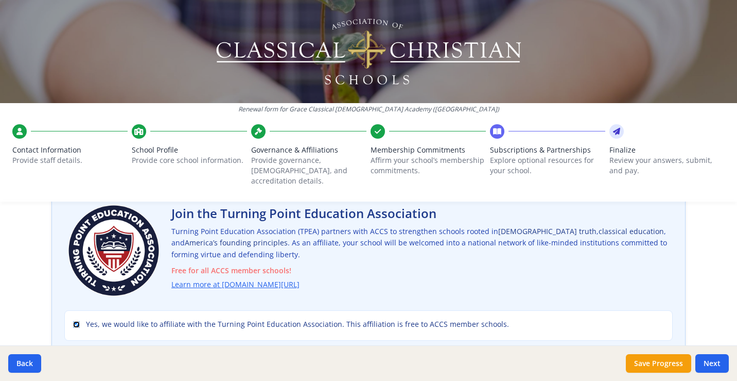
scroll to position [68, 0]
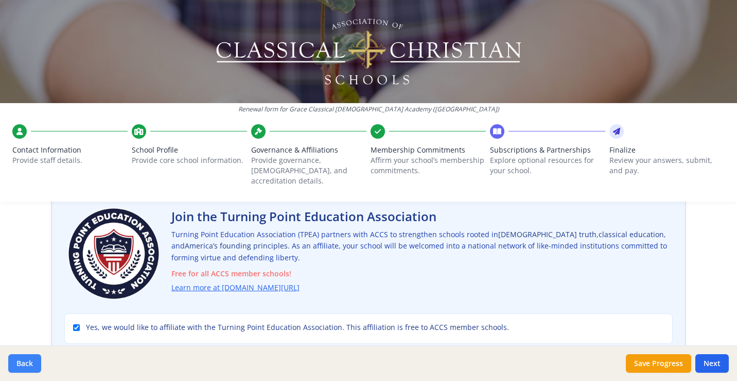
click at [29, 365] on button "Back" at bounding box center [24, 363] width 33 height 19
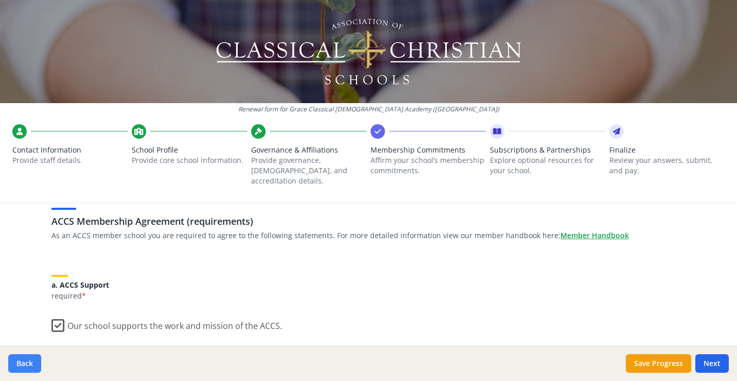
click at [28, 362] on button "Back" at bounding box center [24, 363] width 33 height 19
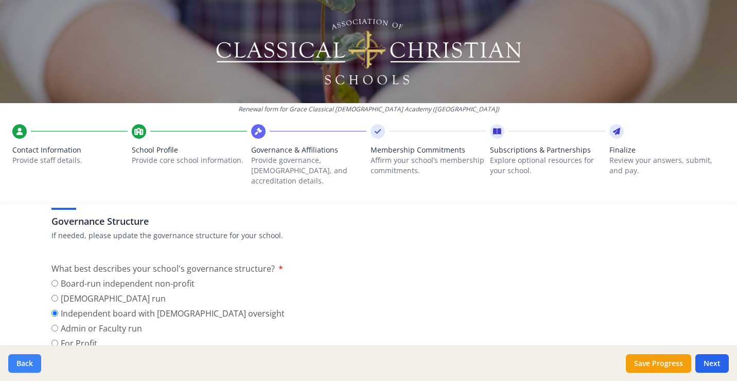
click at [28, 362] on button "Back" at bounding box center [24, 363] width 33 height 19
type input "[PHONE_NUMBER]"
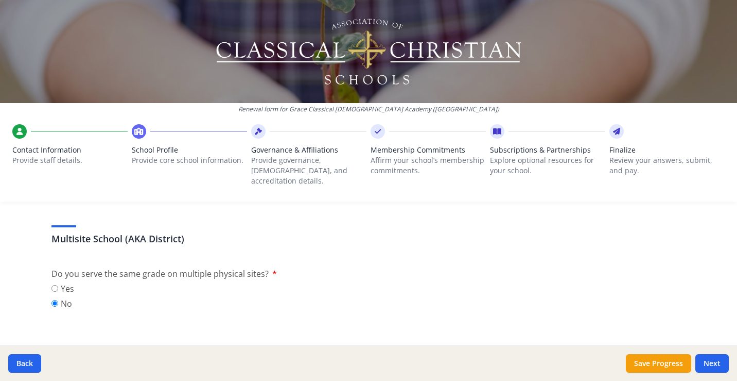
scroll to position [468, 0]
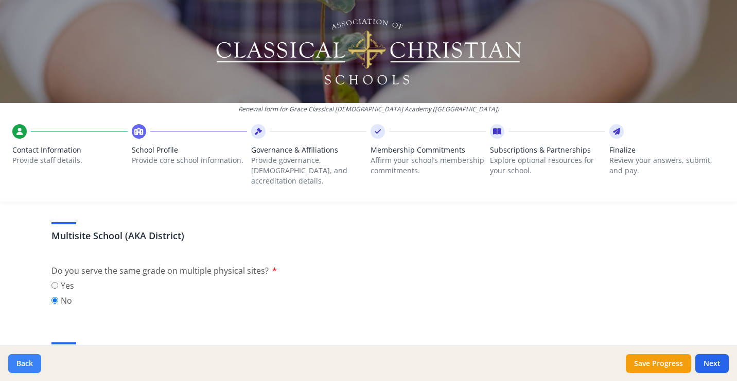
click at [30, 364] on button "Back" at bounding box center [24, 363] width 33 height 19
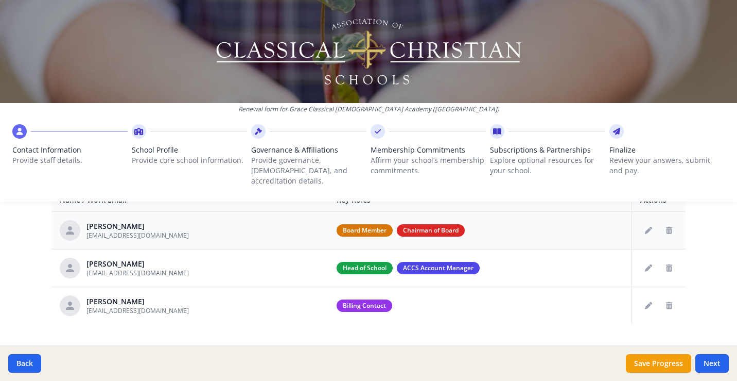
scroll to position [431, 0]
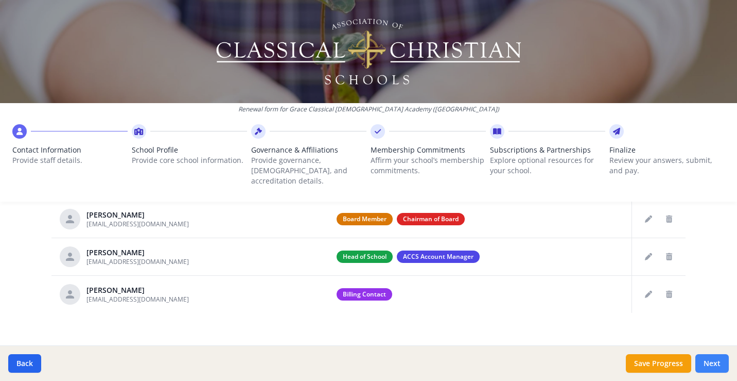
click at [713, 366] on button "Next" at bounding box center [712, 363] width 33 height 19
type input "[PHONE_NUMBER]"
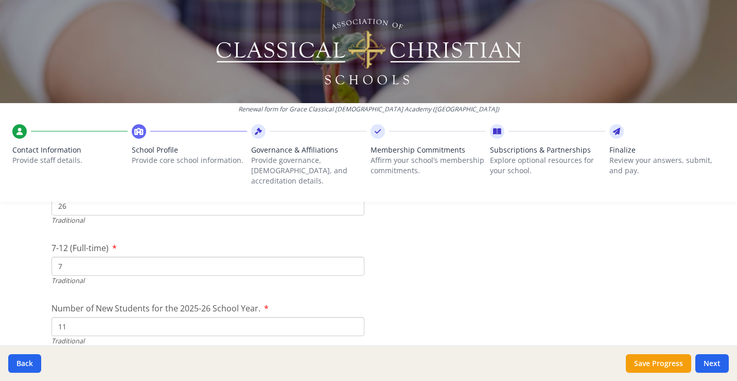
scroll to position [2399, 0]
drag, startPoint x: 71, startPoint y: 317, endPoint x: 53, endPoint y: 314, distance: 18.4
click at [53, 318] on input "11" at bounding box center [207, 327] width 313 height 19
type input "0"
click at [649, 361] on button "Save Progress" at bounding box center [658, 363] width 65 height 19
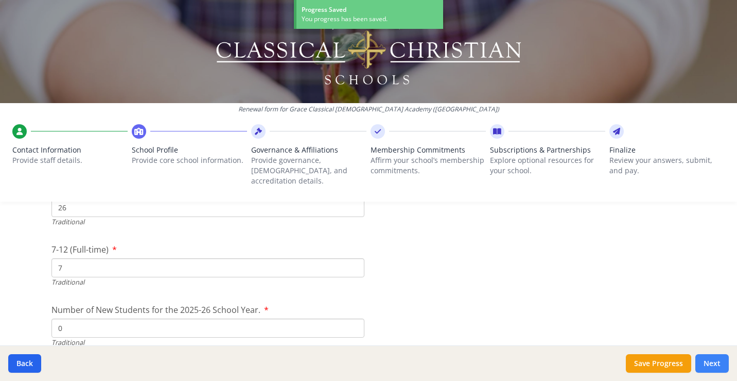
click at [716, 363] on button "Next" at bounding box center [712, 363] width 33 height 19
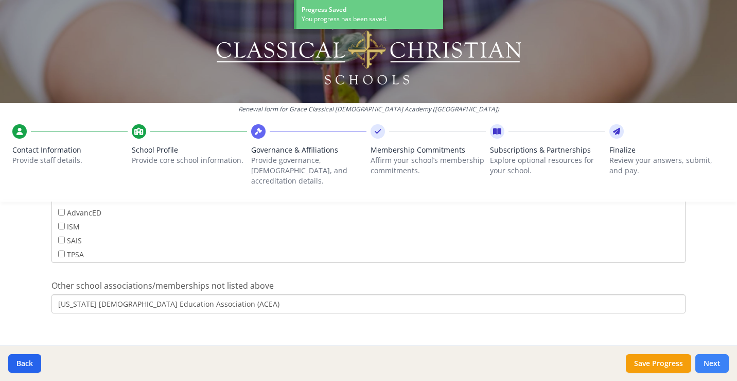
click at [716, 363] on button "Next" at bounding box center [712, 363] width 33 height 19
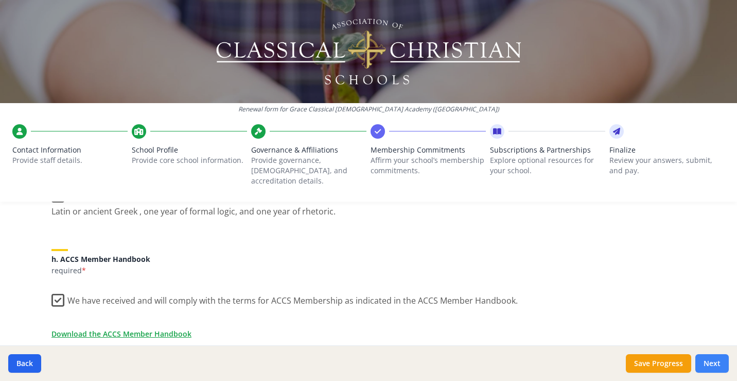
click at [716, 364] on button "Next" at bounding box center [712, 363] width 33 height 19
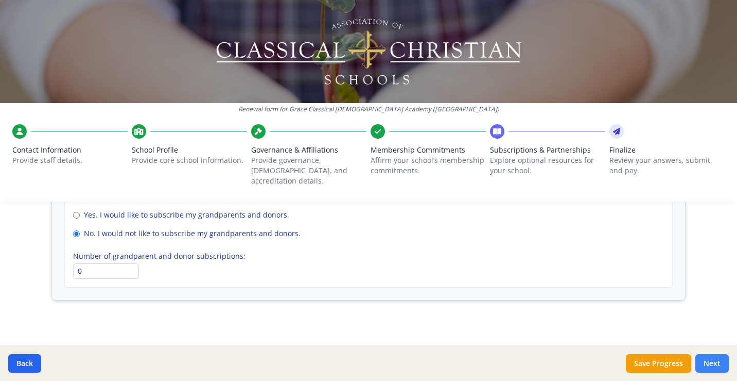
click at [716, 364] on button "Next" at bounding box center [712, 363] width 33 height 19
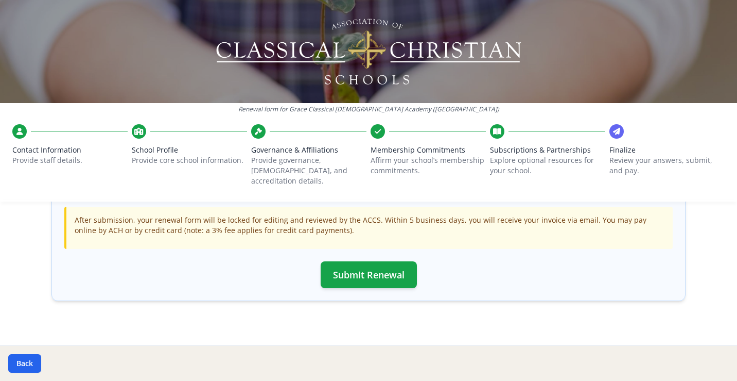
scroll to position [361, 0]
click at [30, 360] on button "Back" at bounding box center [24, 363] width 33 height 19
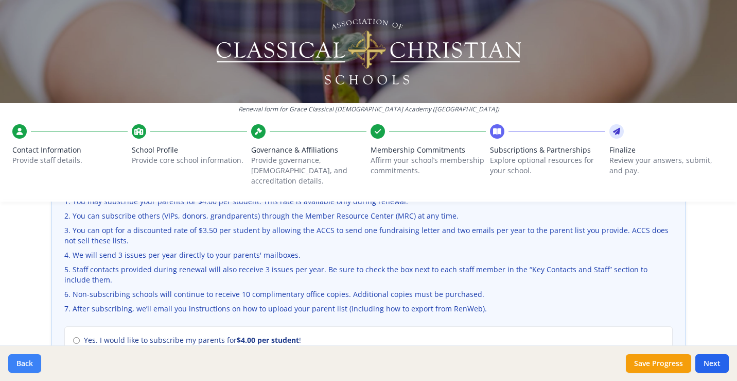
click at [30, 361] on button "Back" at bounding box center [24, 363] width 33 height 19
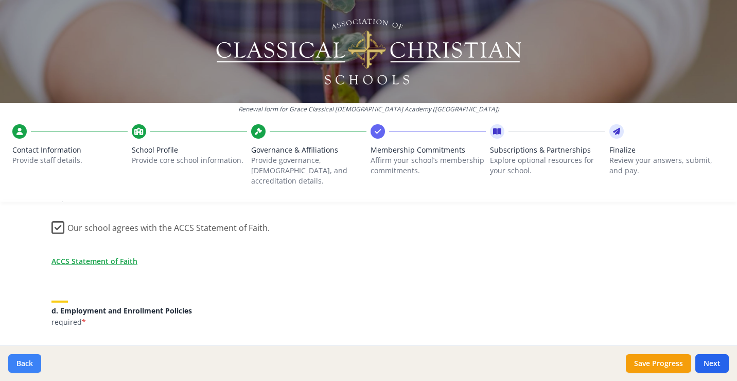
click at [30, 361] on button "Back" at bounding box center [24, 363] width 33 height 19
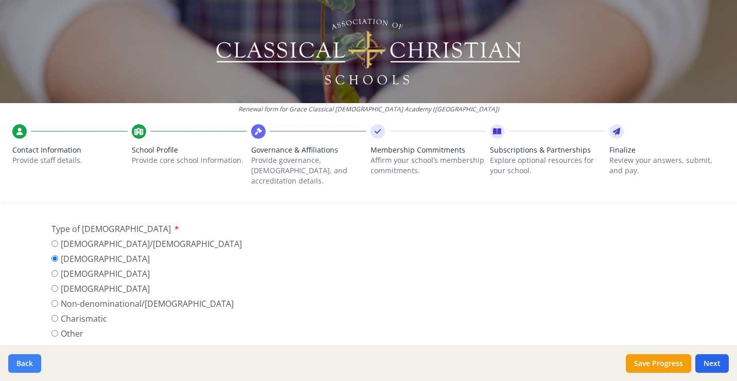
click at [30, 362] on button "Back" at bounding box center [24, 363] width 33 height 19
type input "[PHONE_NUMBER]"
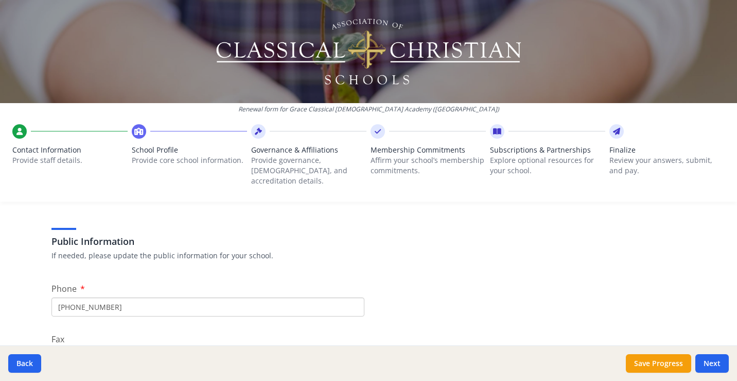
scroll to position [198, 0]
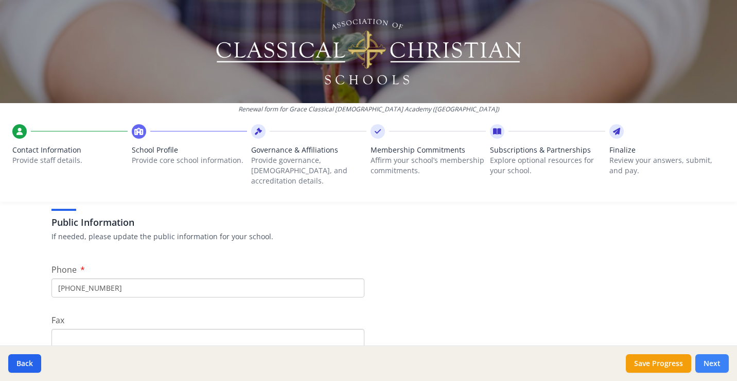
click at [716, 365] on button "Next" at bounding box center [712, 363] width 33 height 19
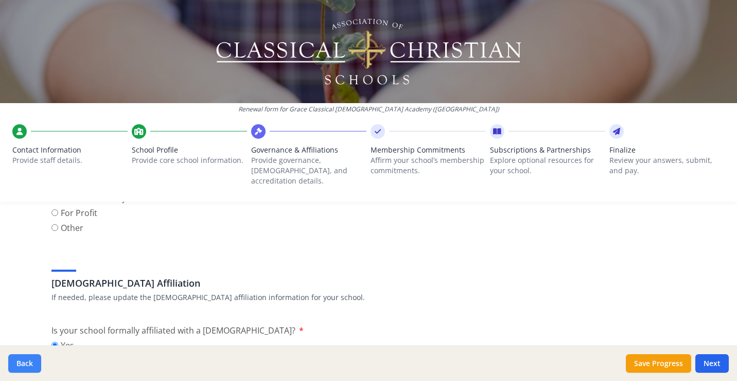
click at [21, 363] on button "Back" at bounding box center [24, 363] width 33 height 19
type input "[PHONE_NUMBER]"
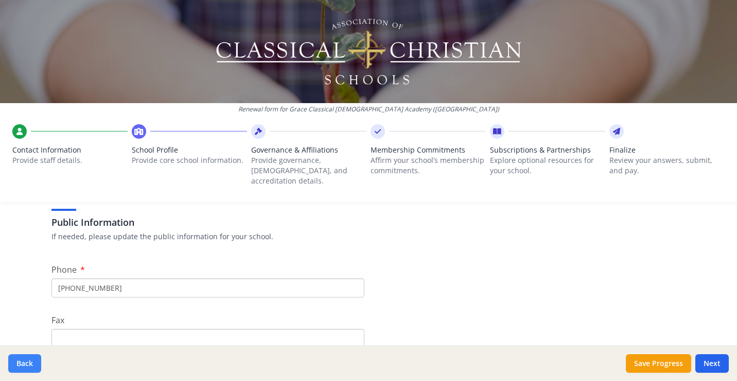
click at [21, 363] on button "Back" at bounding box center [24, 363] width 33 height 19
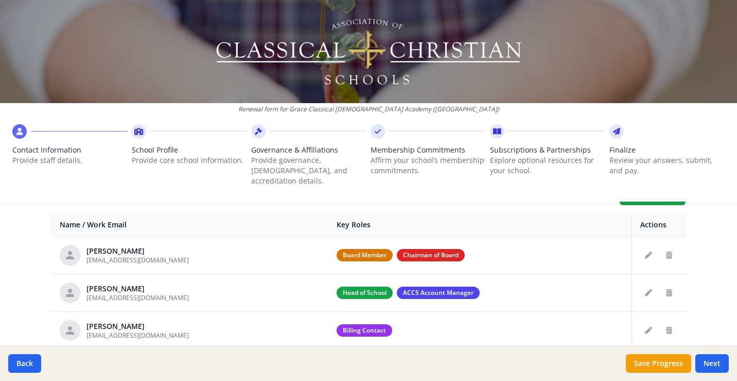
scroll to position [431, 0]
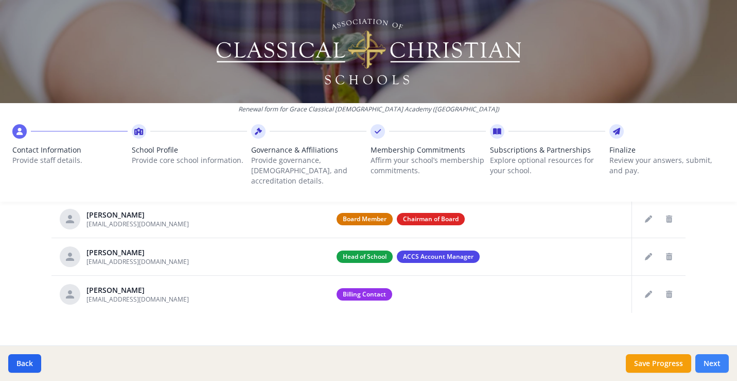
click at [716, 360] on button "Next" at bounding box center [712, 363] width 33 height 19
type input "[PHONE_NUMBER]"
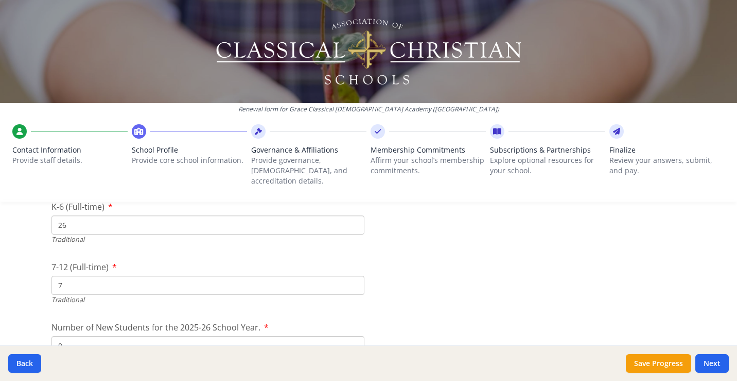
scroll to position [2391, 0]
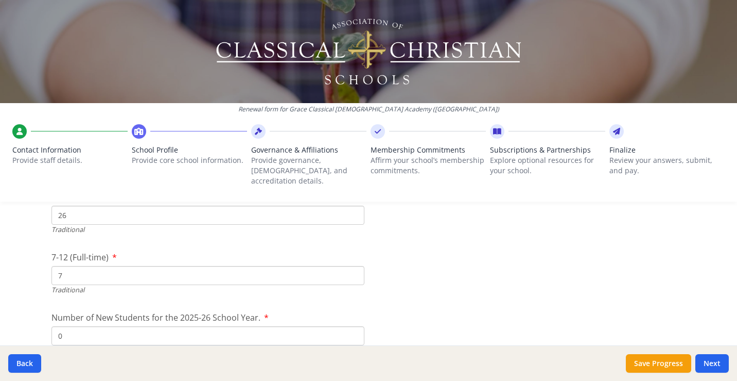
drag, startPoint x: 68, startPoint y: 323, endPoint x: 57, endPoint y: 321, distance: 11.5
click at [57, 326] on input "0" at bounding box center [207, 335] width 313 height 19
type input "11"
click at [654, 368] on button "Save Progress" at bounding box center [658, 363] width 65 height 19
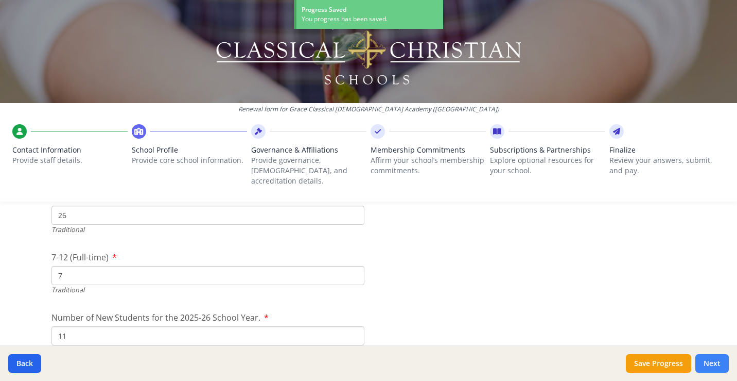
click at [714, 360] on button "Next" at bounding box center [712, 363] width 33 height 19
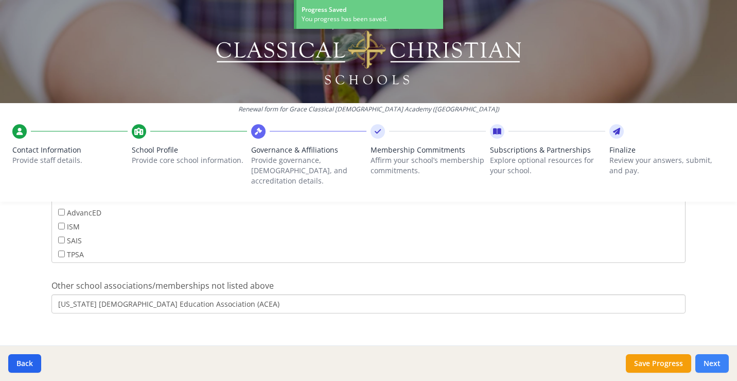
click at [714, 360] on button "Next" at bounding box center [712, 363] width 33 height 19
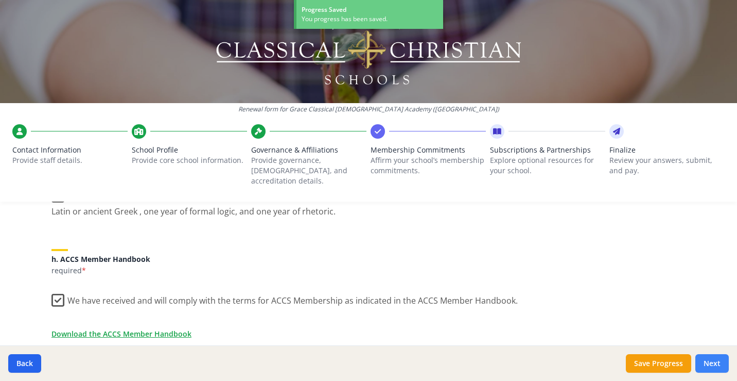
click at [714, 360] on button "Next" at bounding box center [712, 363] width 33 height 19
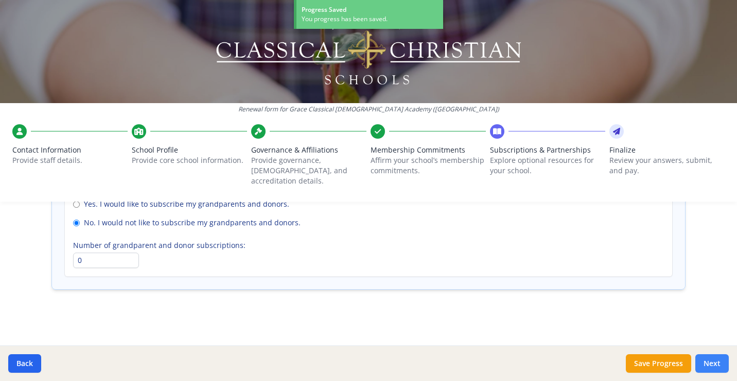
scroll to position [796, 0]
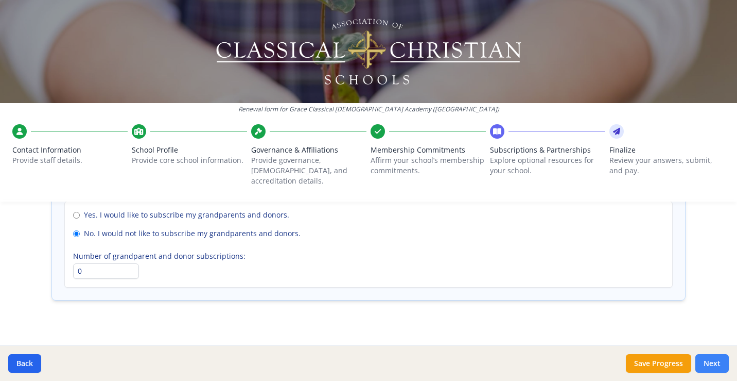
click at [714, 357] on button "Next" at bounding box center [712, 363] width 33 height 19
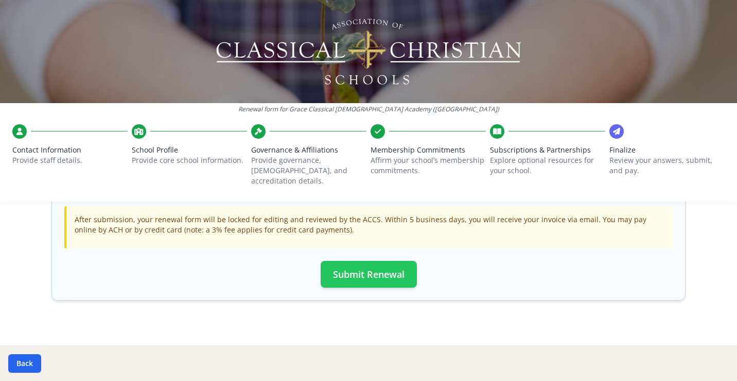
click at [364, 262] on button "Submit Renewal" at bounding box center [369, 274] width 96 height 27
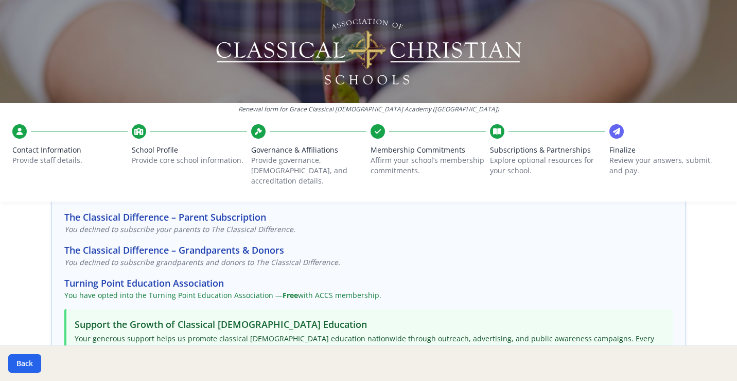
scroll to position [0, 0]
